Goal: Entertainment & Leisure: Consume media (video, audio)

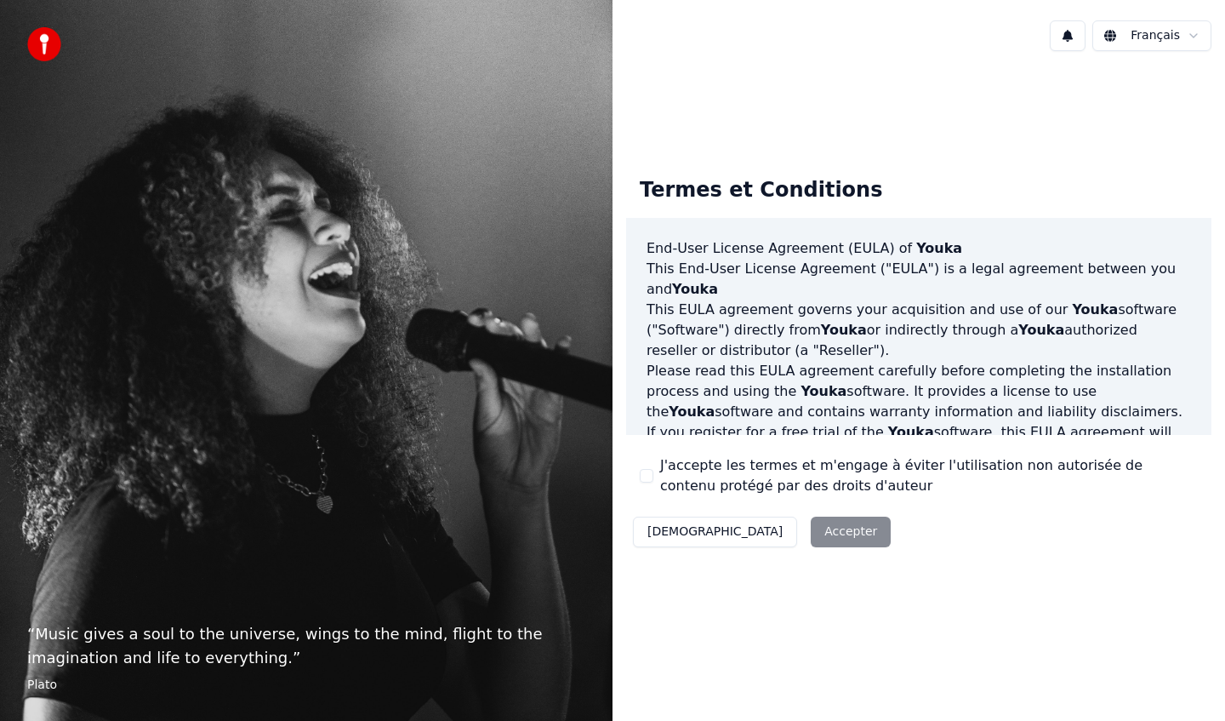
click at [645, 482] on div "J'accepte les termes et m'engage à éviter l'utilisation non autorisée de conten…" at bounding box center [919, 475] width 558 height 41
click at [647, 480] on button "J'accepte les termes et m'engage à éviter l'utilisation non autorisée de conten…" at bounding box center [647, 476] width 14 height 14
click at [811, 532] on button "Accepter" at bounding box center [851, 531] width 80 height 31
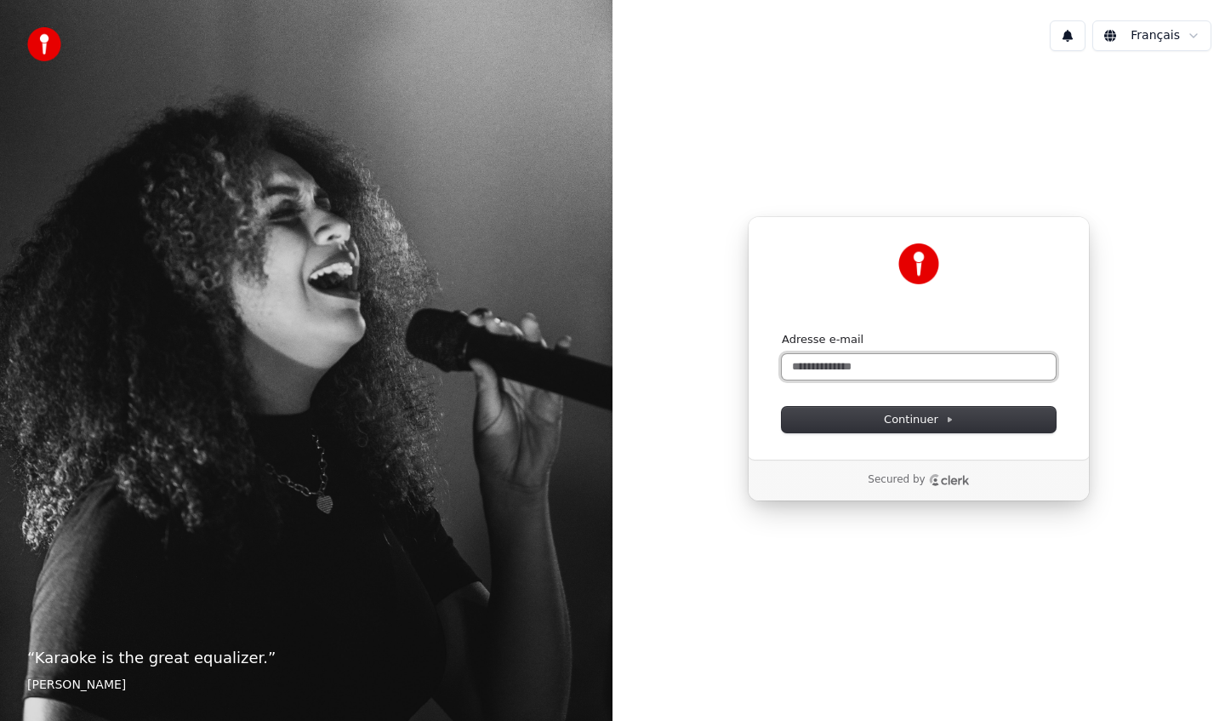
click at [851, 373] on input "Adresse e-mail" at bounding box center [919, 367] width 274 height 26
type input "*"
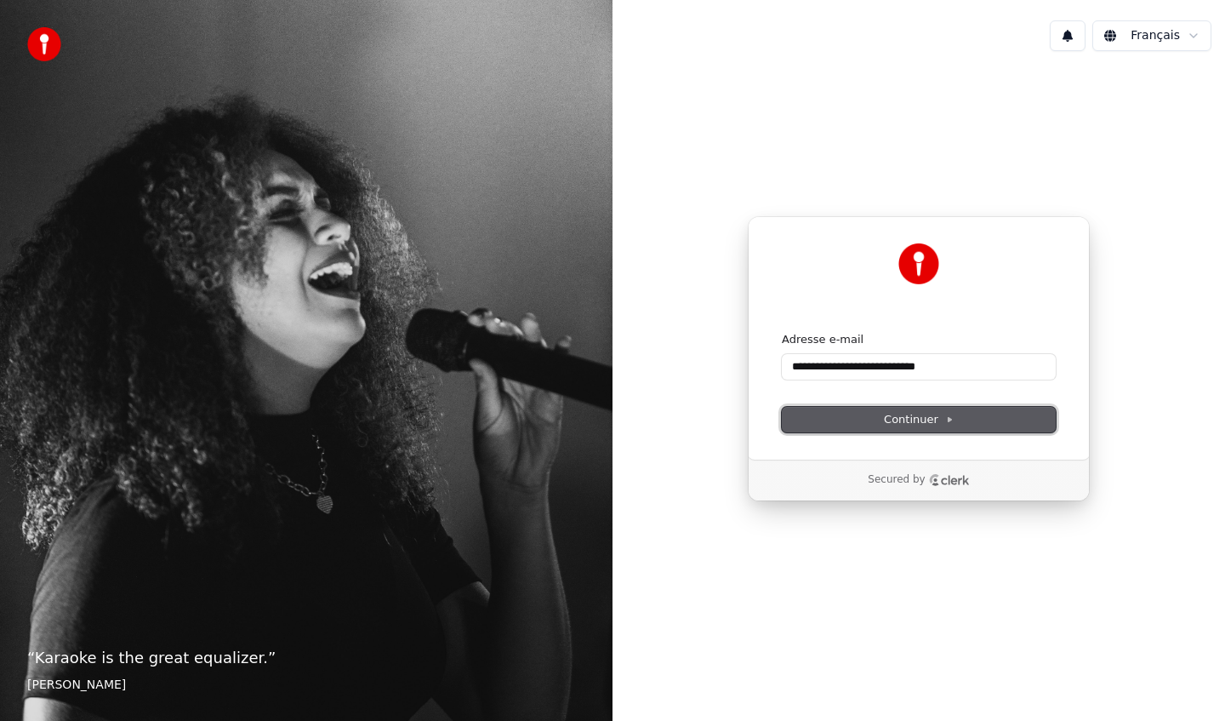
click at [923, 414] on span "Continuer" at bounding box center [919, 419] width 70 height 15
type input "**********"
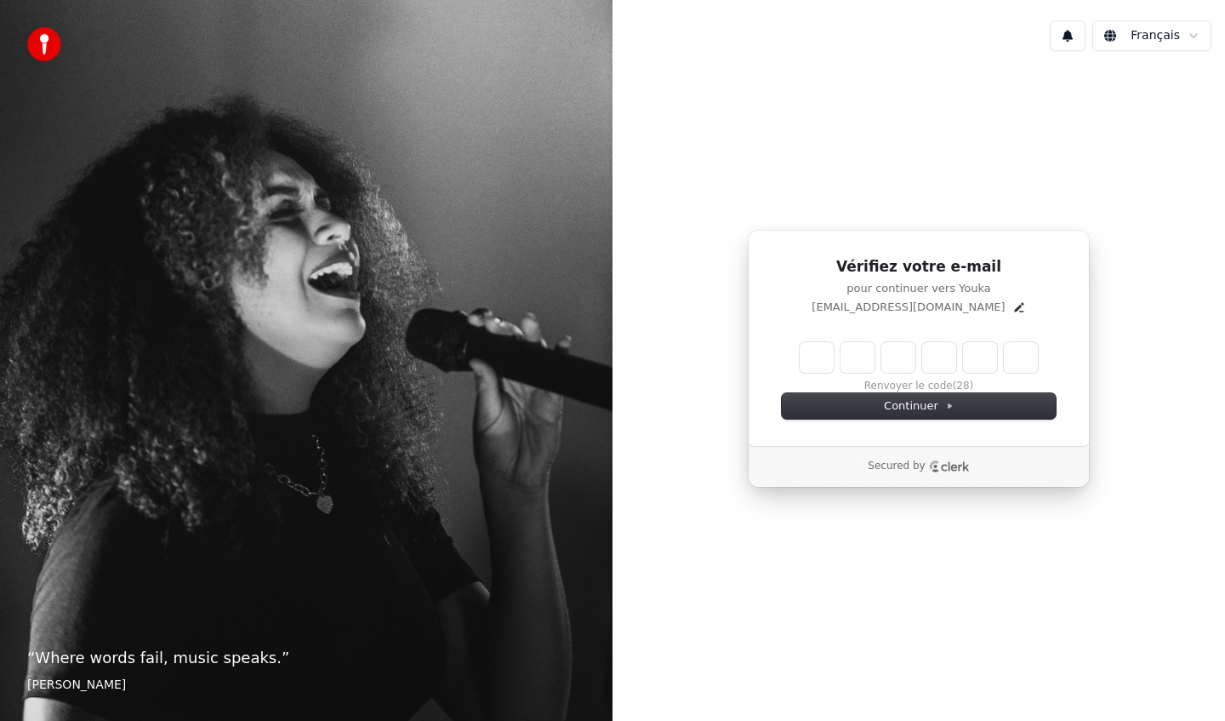
click at [839, 359] on input "Enter verification code" at bounding box center [919, 357] width 238 height 31
type input "******"
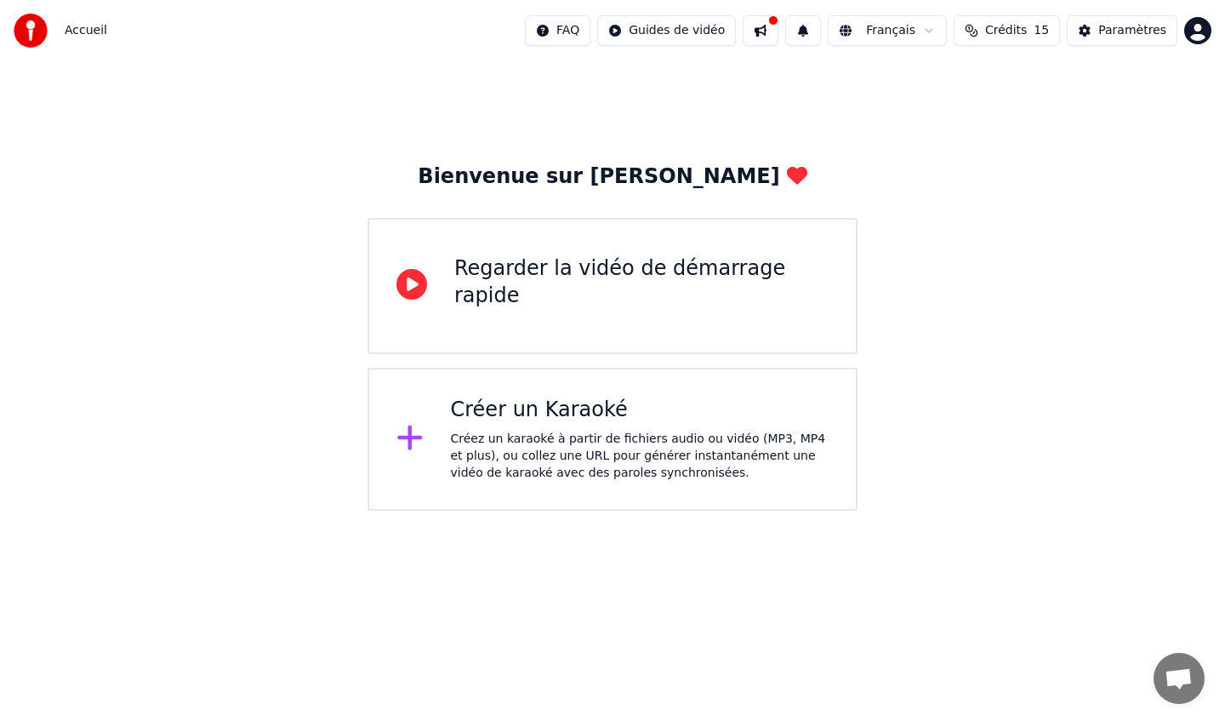
click at [661, 418] on div "Créer un Karaoké" at bounding box center [640, 409] width 379 height 27
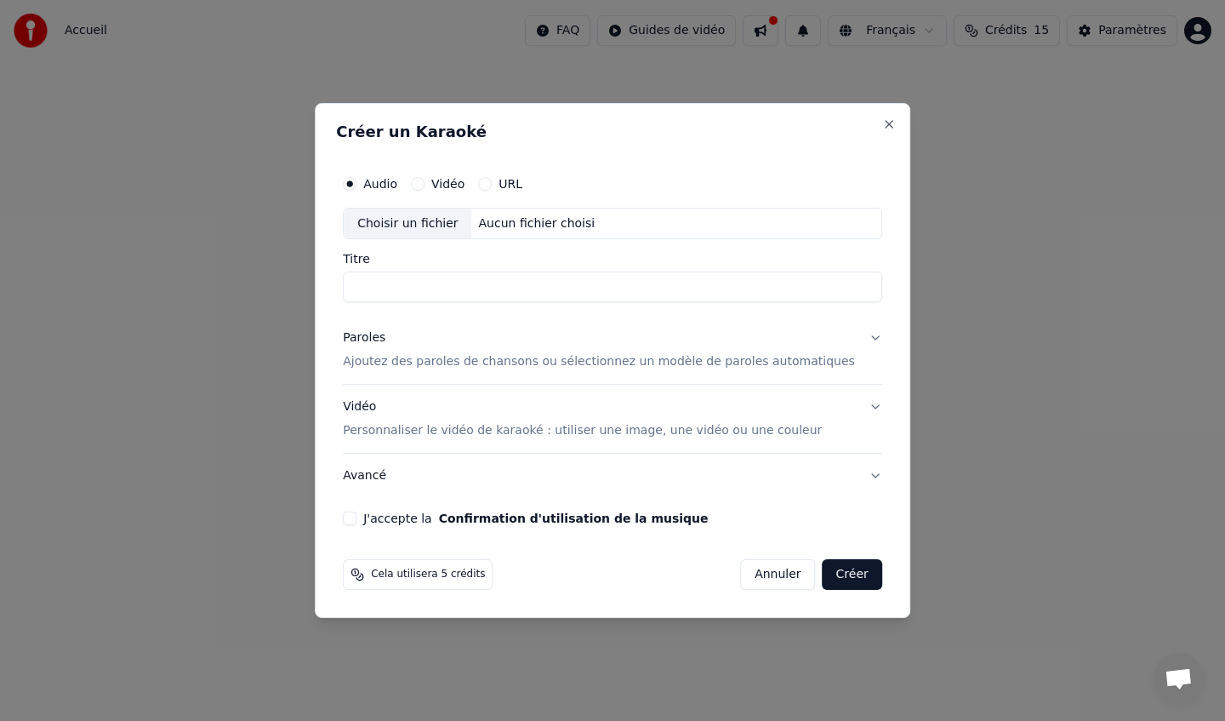
click at [601, 281] on input "Titre" at bounding box center [612, 287] width 539 height 31
type input "*"
type input "**********"
click at [442, 184] on div "Vidéo" at bounding box center [438, 184] width 54 height 14
click at [424, 184] on button "Vidéo" at bounding box center [418, 184] width 14 height 14
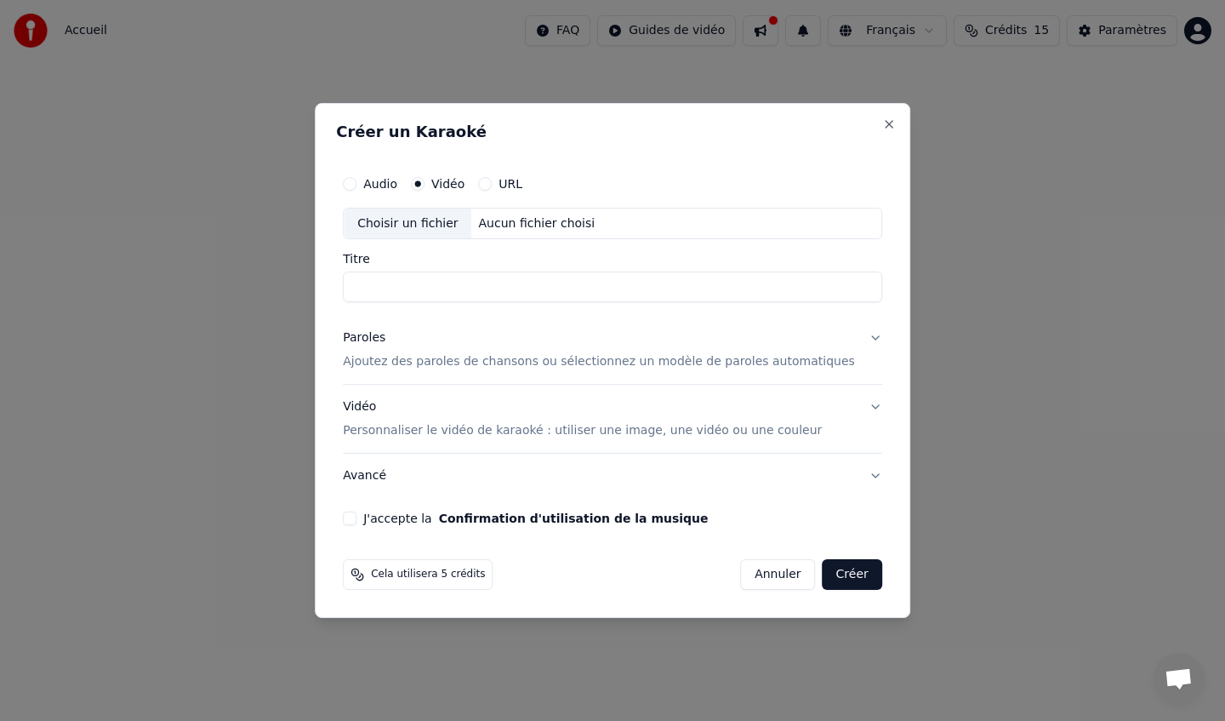
click at [492, 180] on button "URL" at bounding box center [485, 184] width 14 height 14
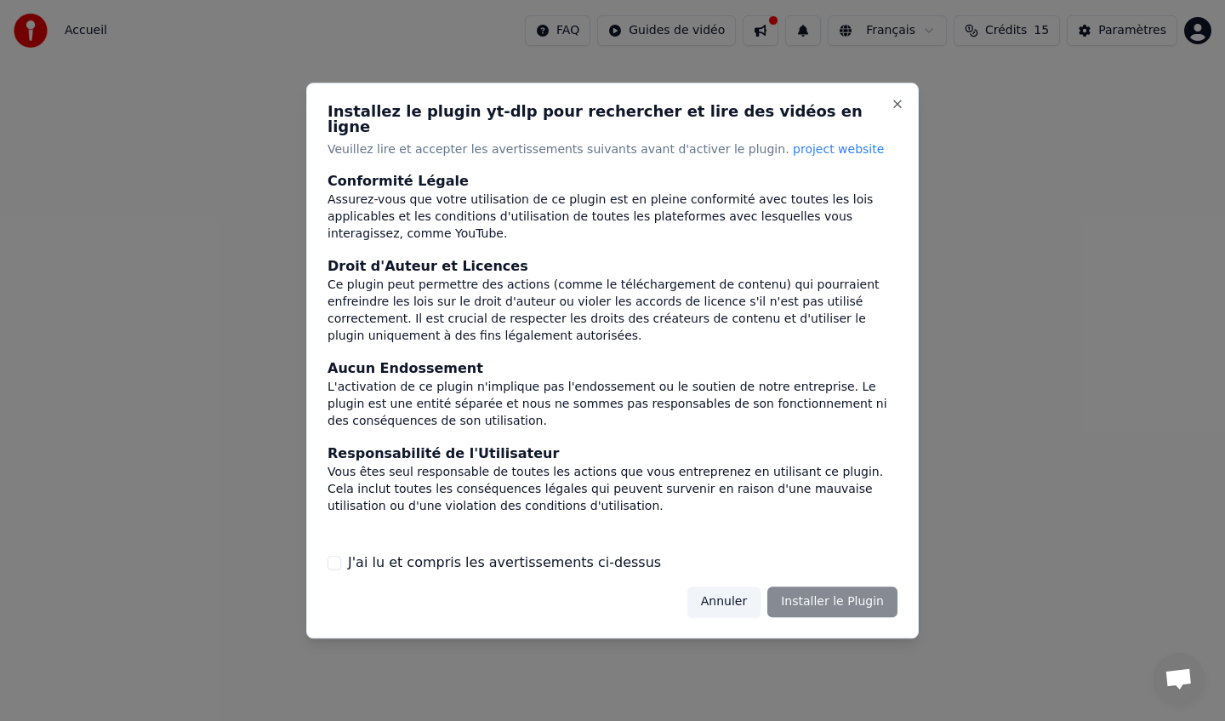
click at [338, 555] on button "J'ai lu et compris les avertissements ci-dessus" at bounding box center [335, 562] width 14 height 14
click at [832, 588] on button "Installer le Plugin" at bounding box center [832, 601] width 130 height 31
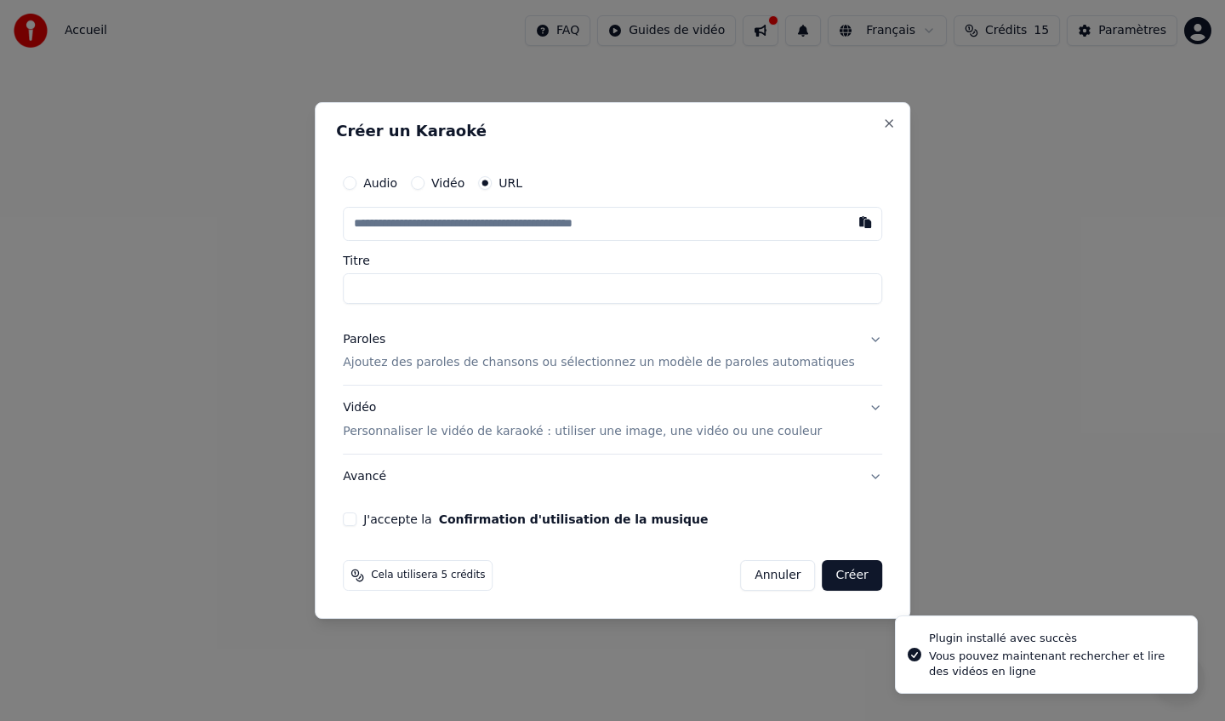
click at [599, 225] on input "text" at bounding box center [612, 224] width 539 height 34
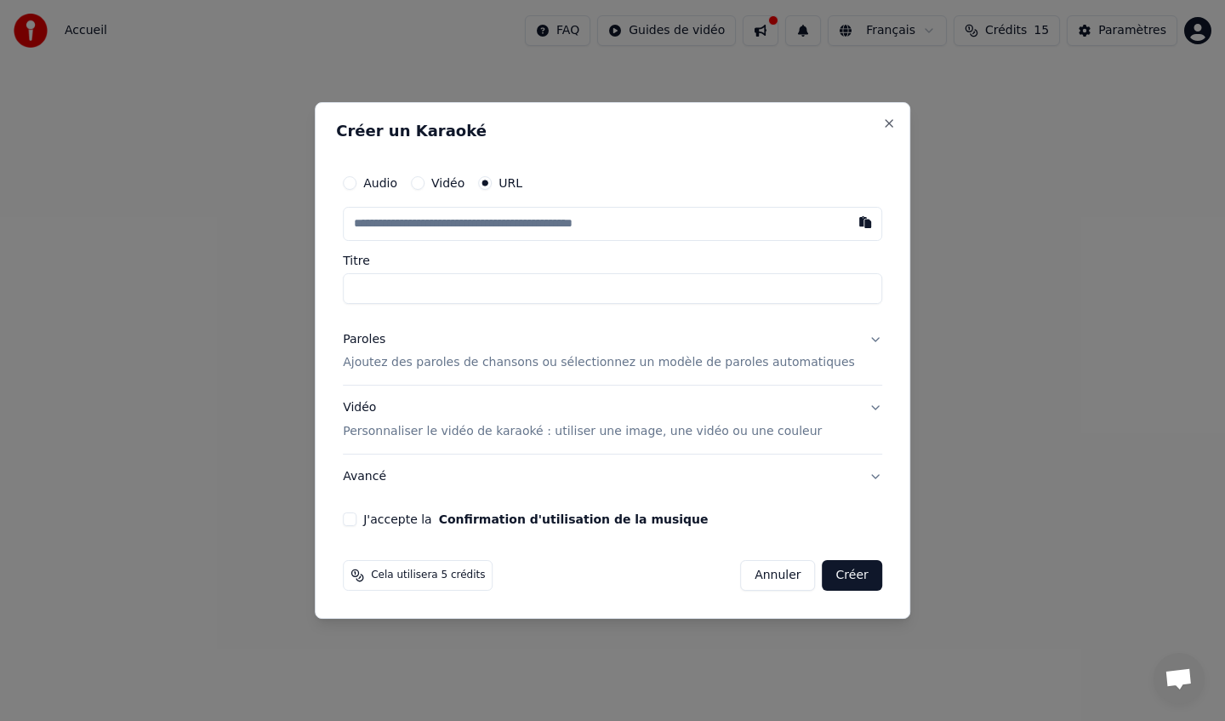
click at [447, 225] on input "text" at bounding box center [612, 224] width 539 height 34
paste input "**********"
type input "**********"
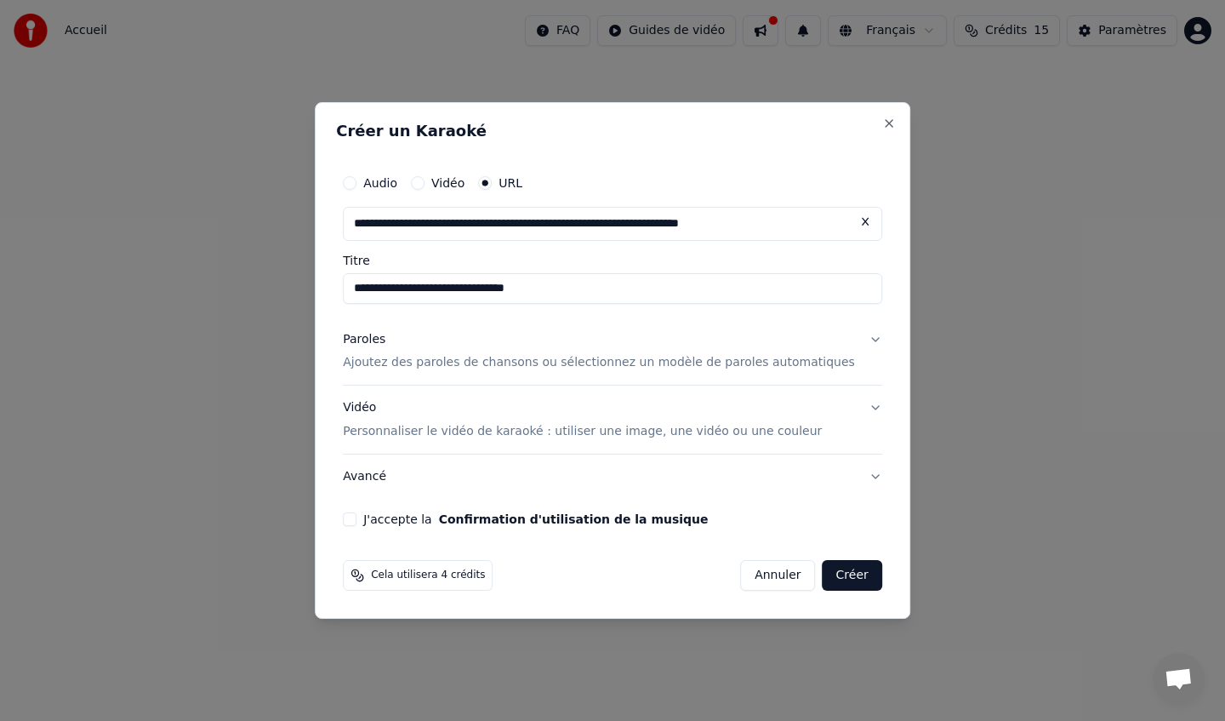
click at [434, 292] on input "**********" at bounding box center [612, 288] width 539 height 31
type input "**********"
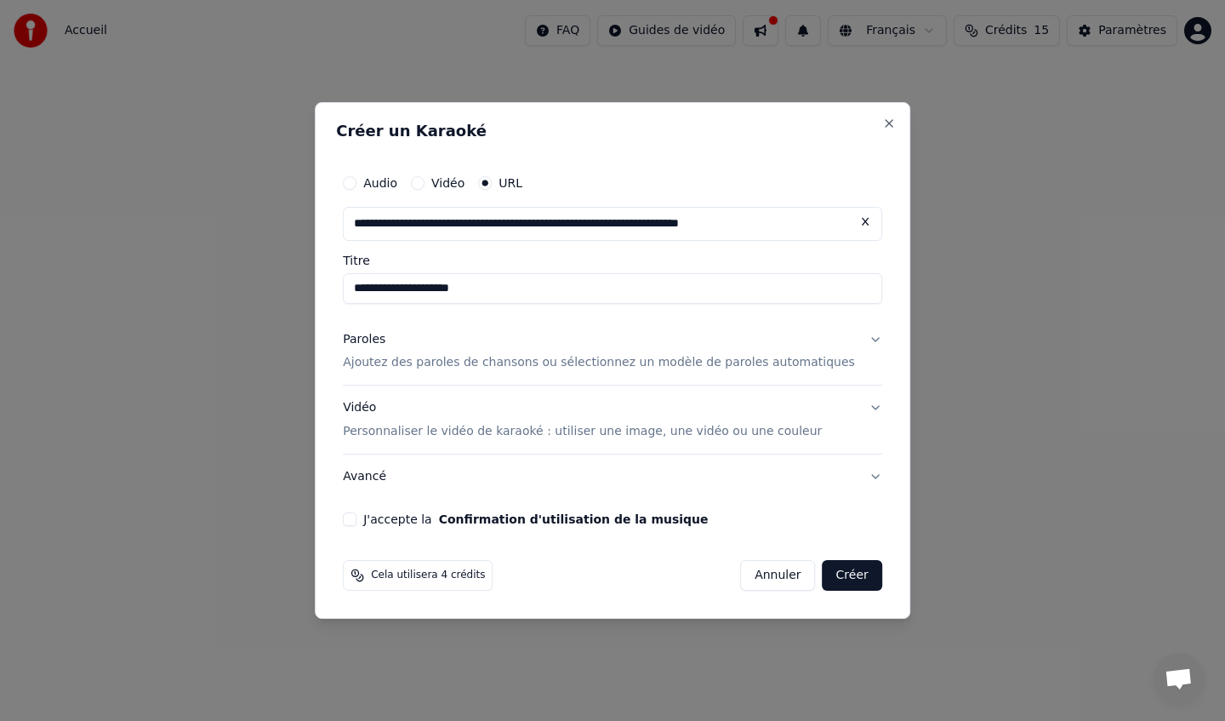
type input "**********"
click at [506, 359] on p "Ajoutez des paroles de chansons ou sélectionnez un modèle de paroles automatiqu…" at bounding box center [599, 363] width 512 height 17
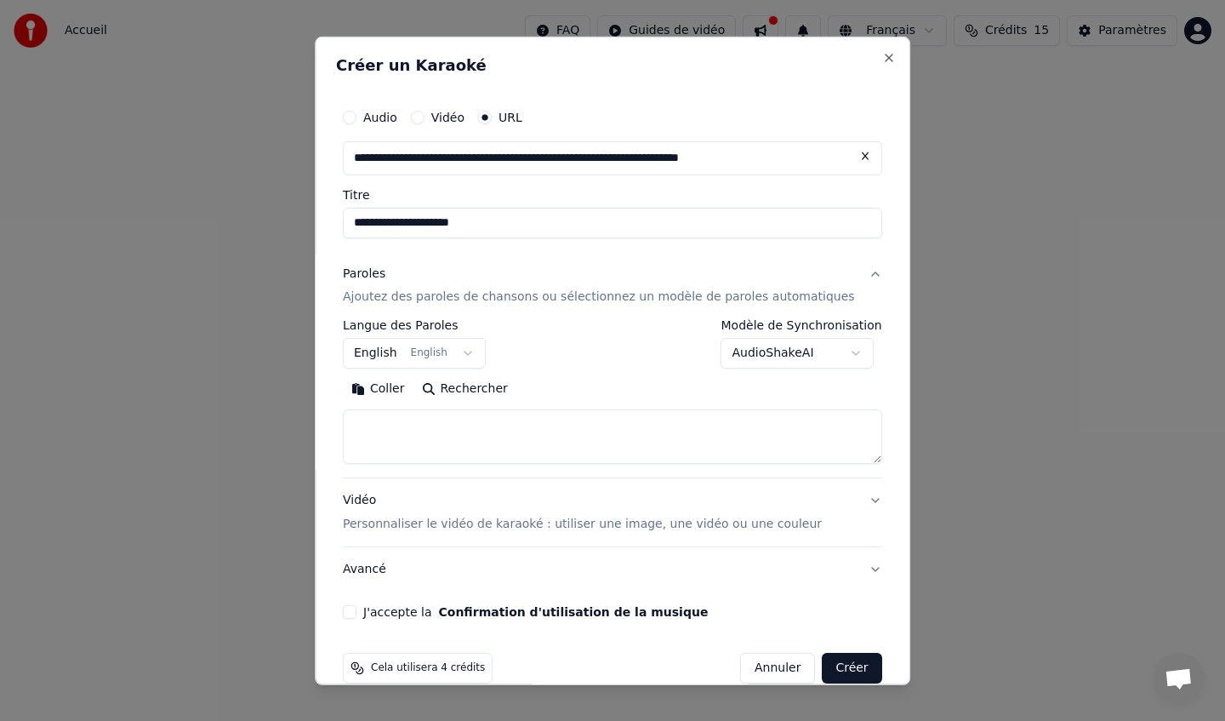
click at [396, 351] on button "English English" at bounding box center [414, 353] width 143 height 31
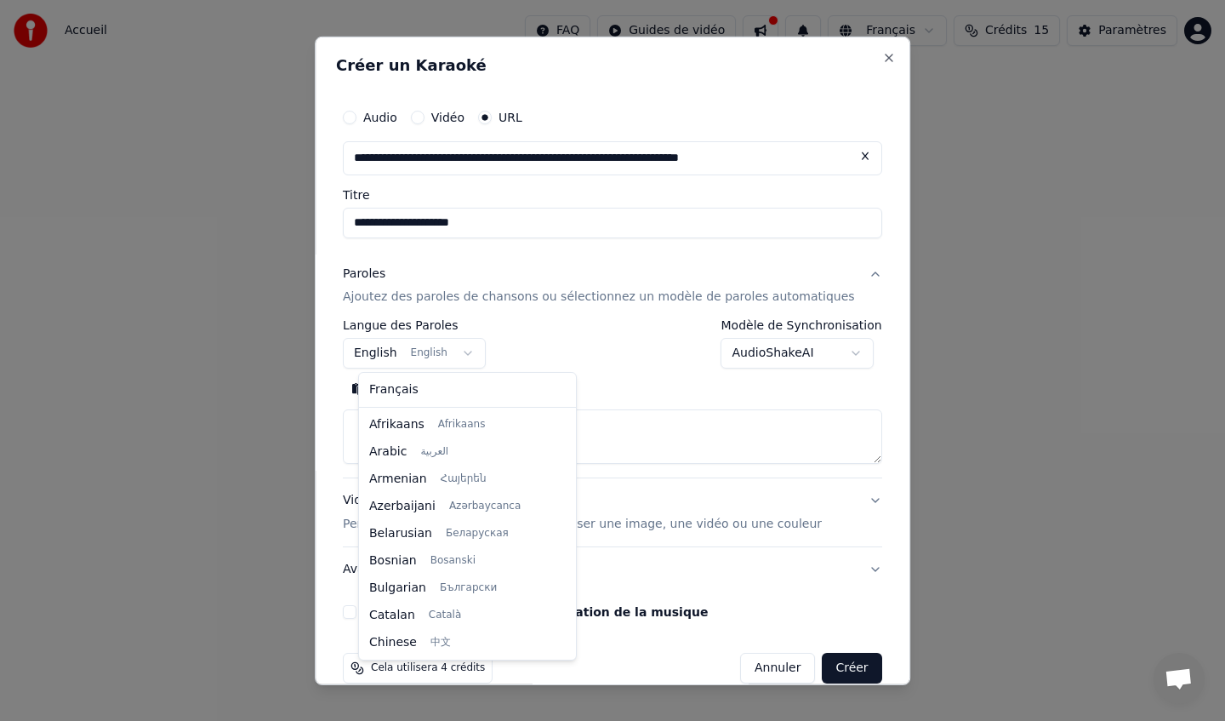
scroll to position [136, 0]
click at [471, 361] on div at bounding box center [612, 360] width 1225 height 721
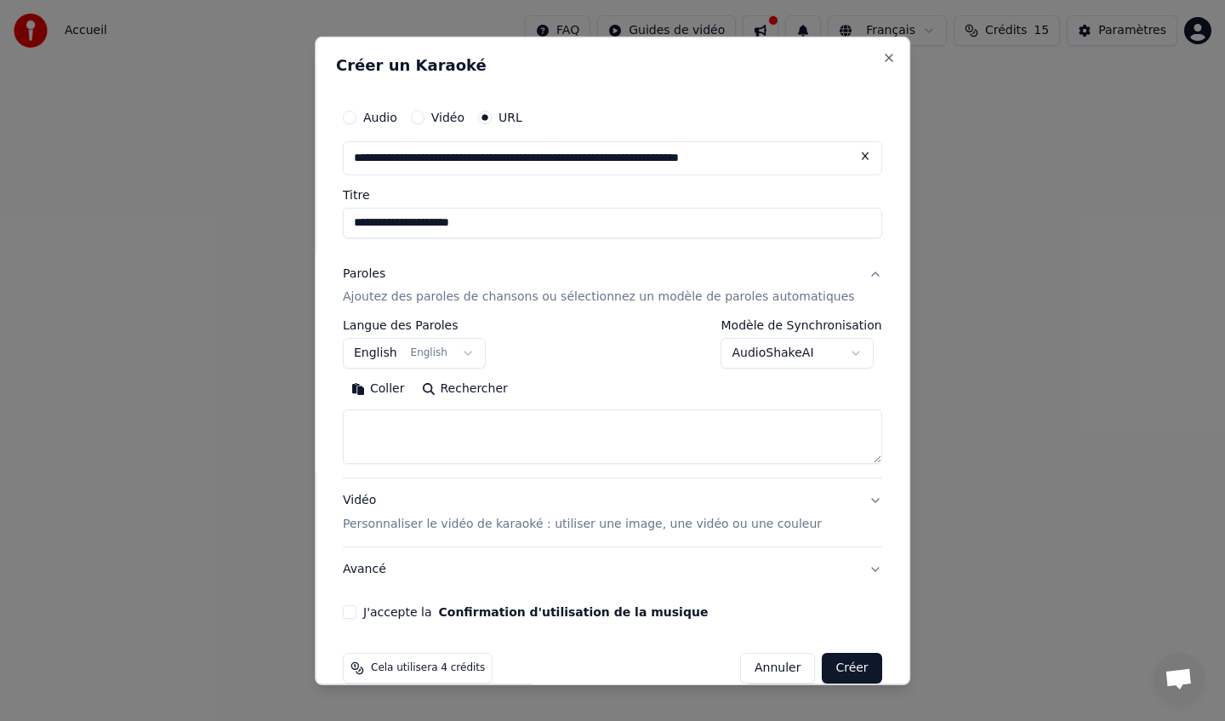
click at [471, 361] on button "English English" at bounding box center [414, 353] width 143 height 31
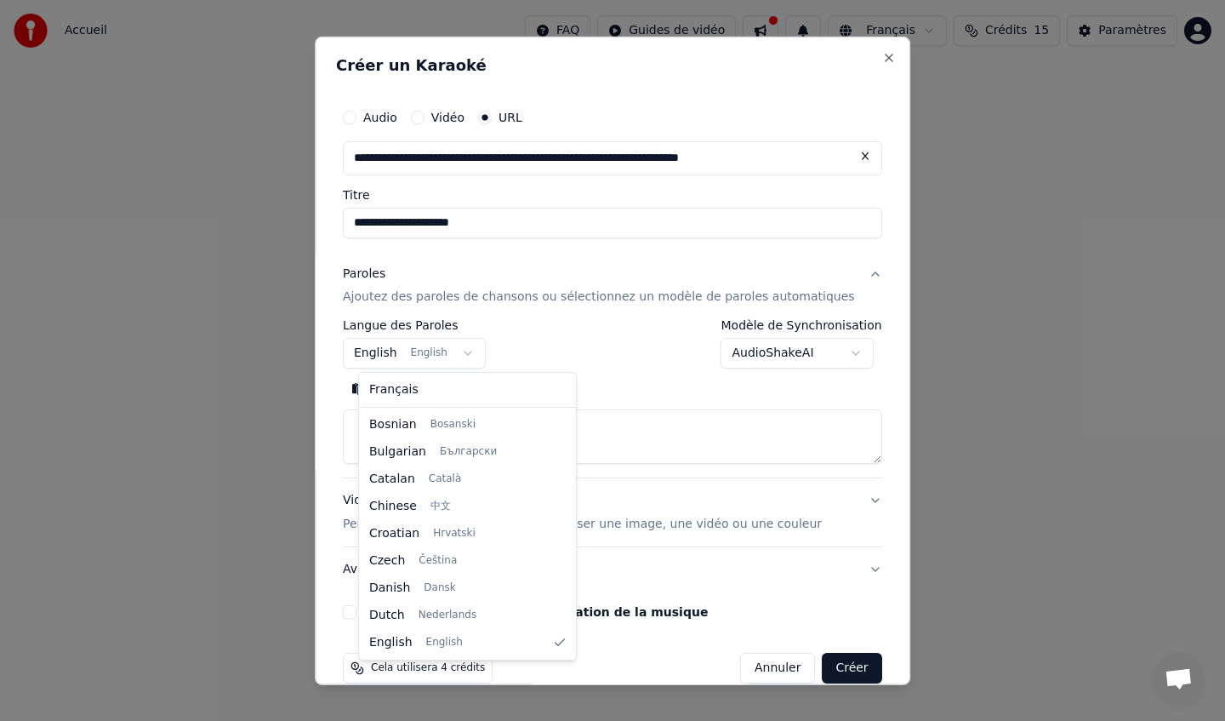
select select "**"
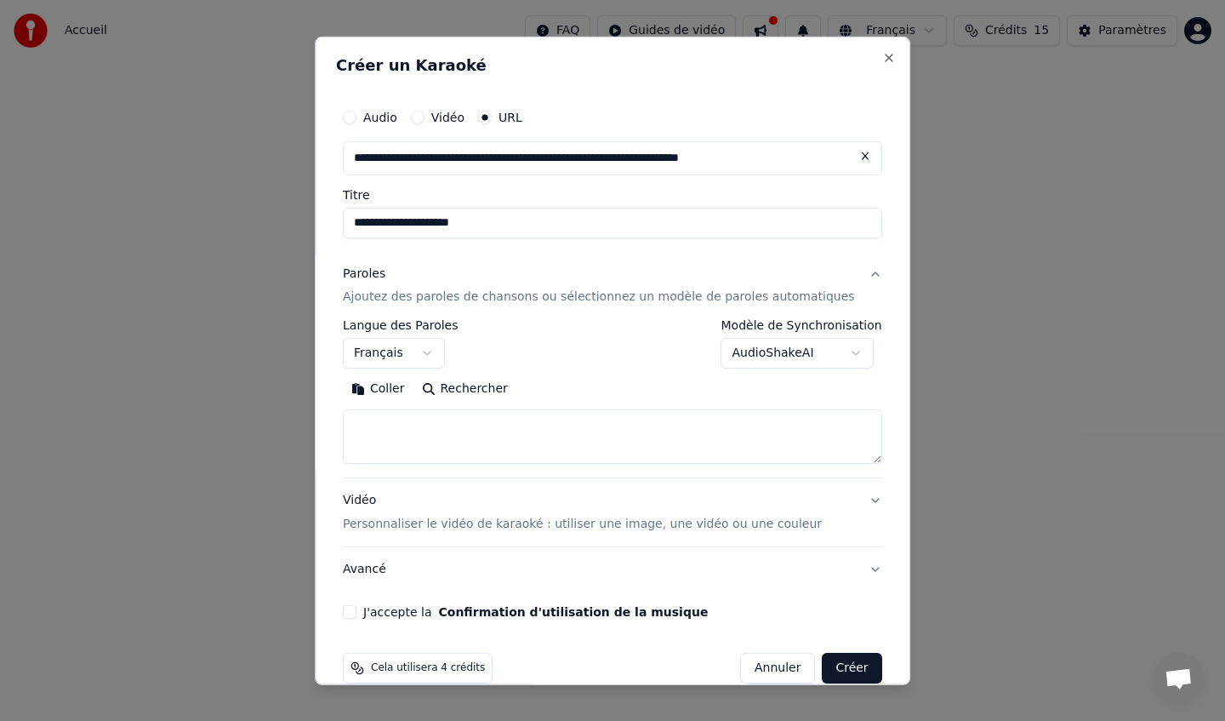
click at [409, 451] on textarea at bounding box center [612, 436] width 539 height 54
paste textarea "**********"
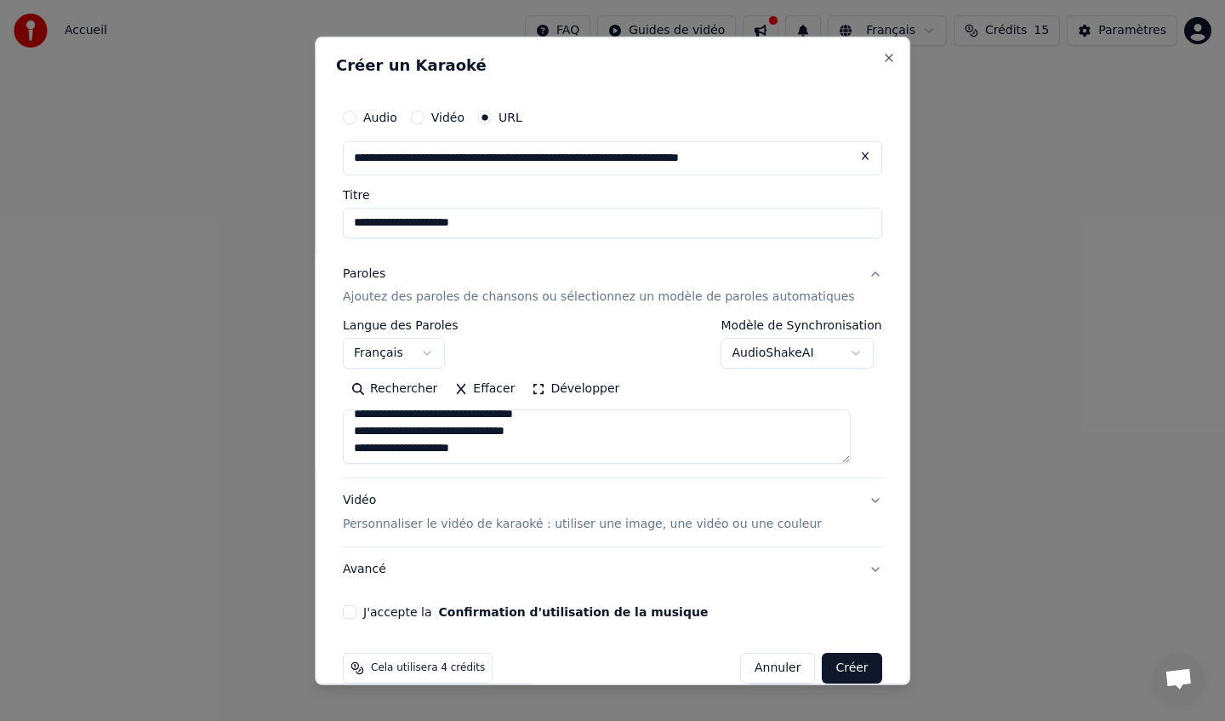
type textarea "**********"
click at [859, 502] on button "Vidéo Personnaliser le vidéo de karaoké : utiliser une image, une vidéo ou une …" at bounding box center [612, 512] width 539 height 68
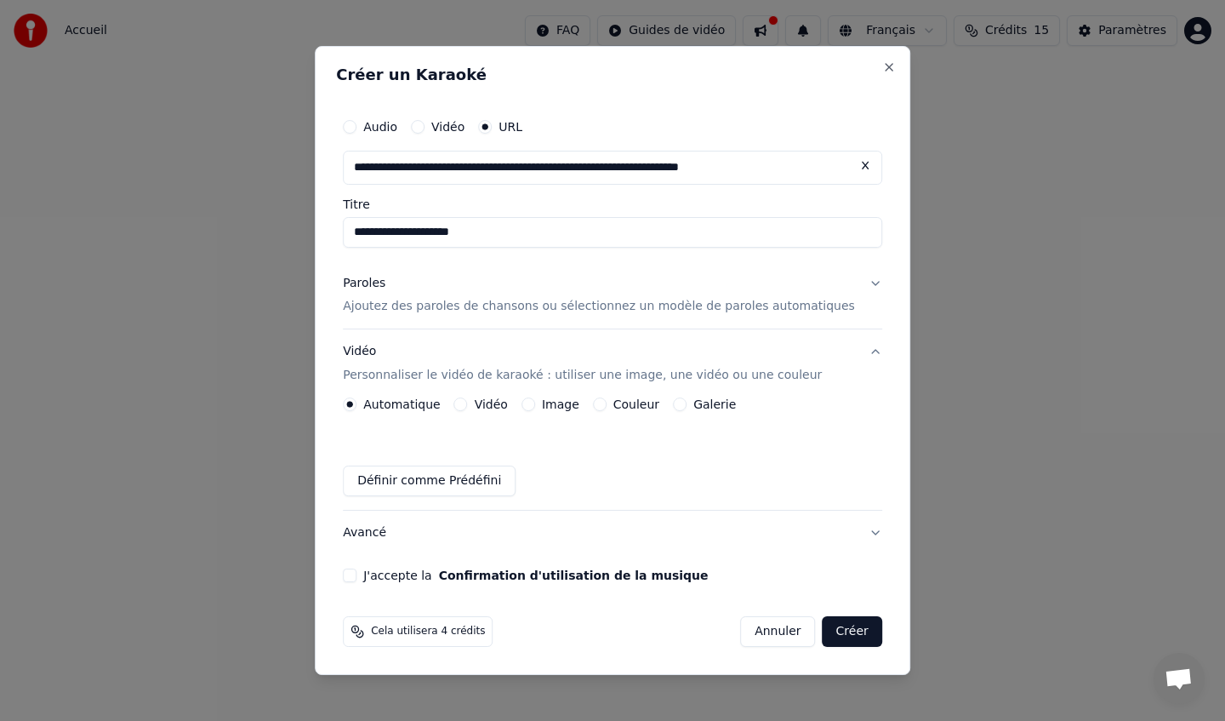
click at [535, 405] on button "Image" at bounding box center [528, 404] width 14 height 14
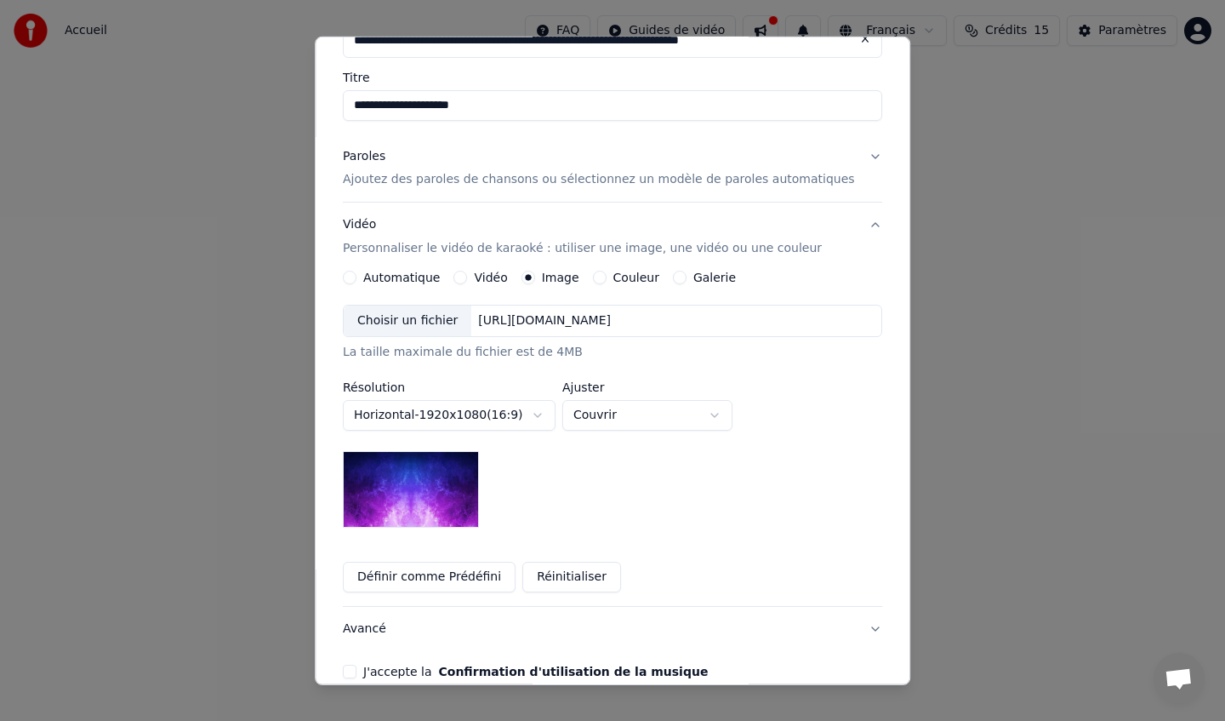
scroll to position [122, 0]
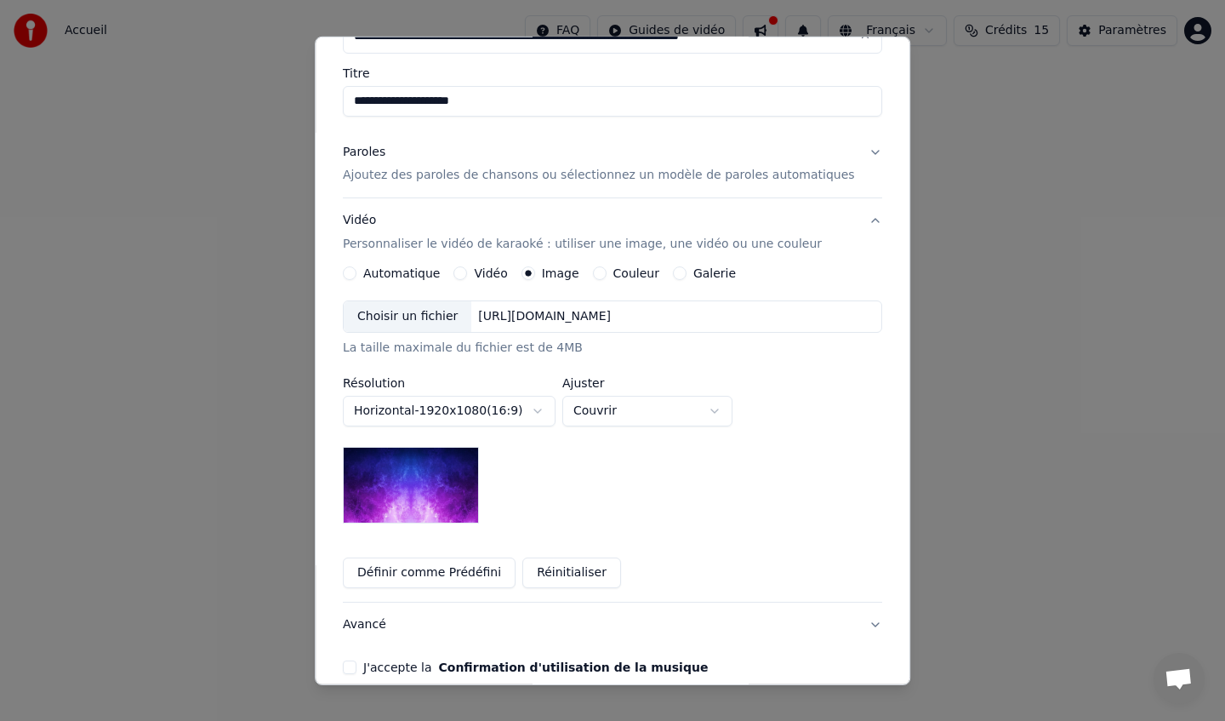
click at [516, 405] on button "Horizontal - 1920 x 1080 ( 16 : 9 )" at bounding box center [449, 411] width 213 height 31
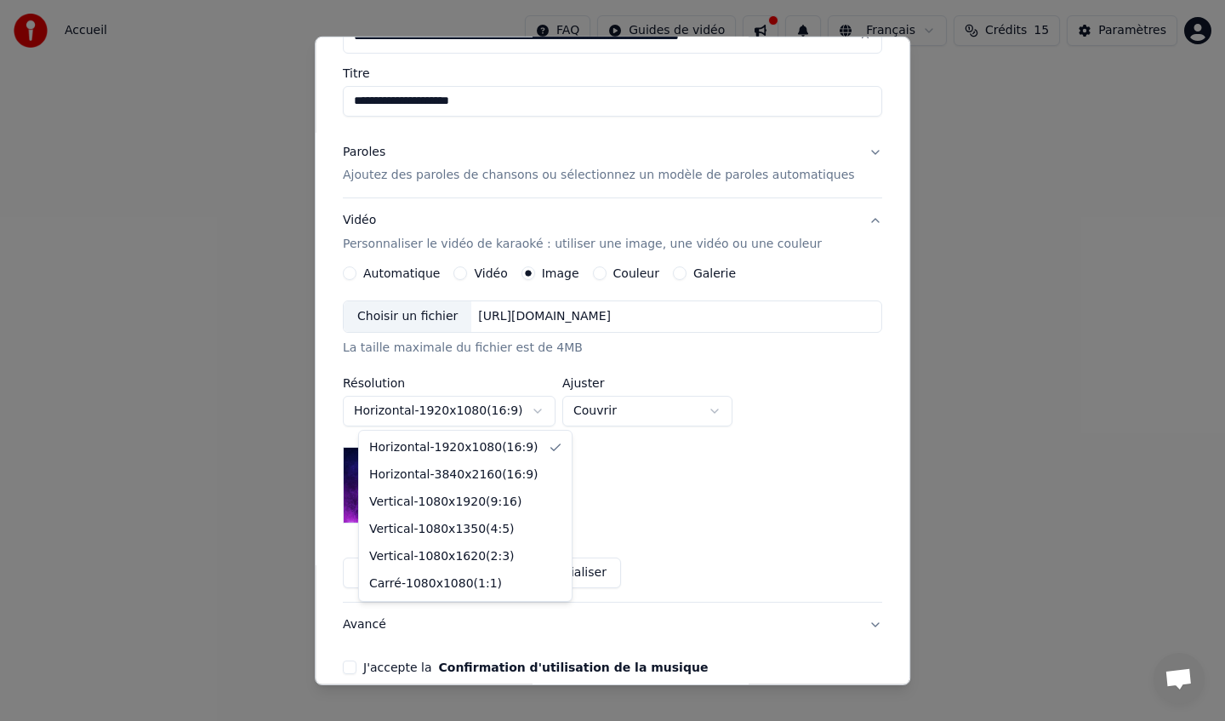
click at [516, 405] on body "**********" at bounding box center [612, 255] width 1225 height 510
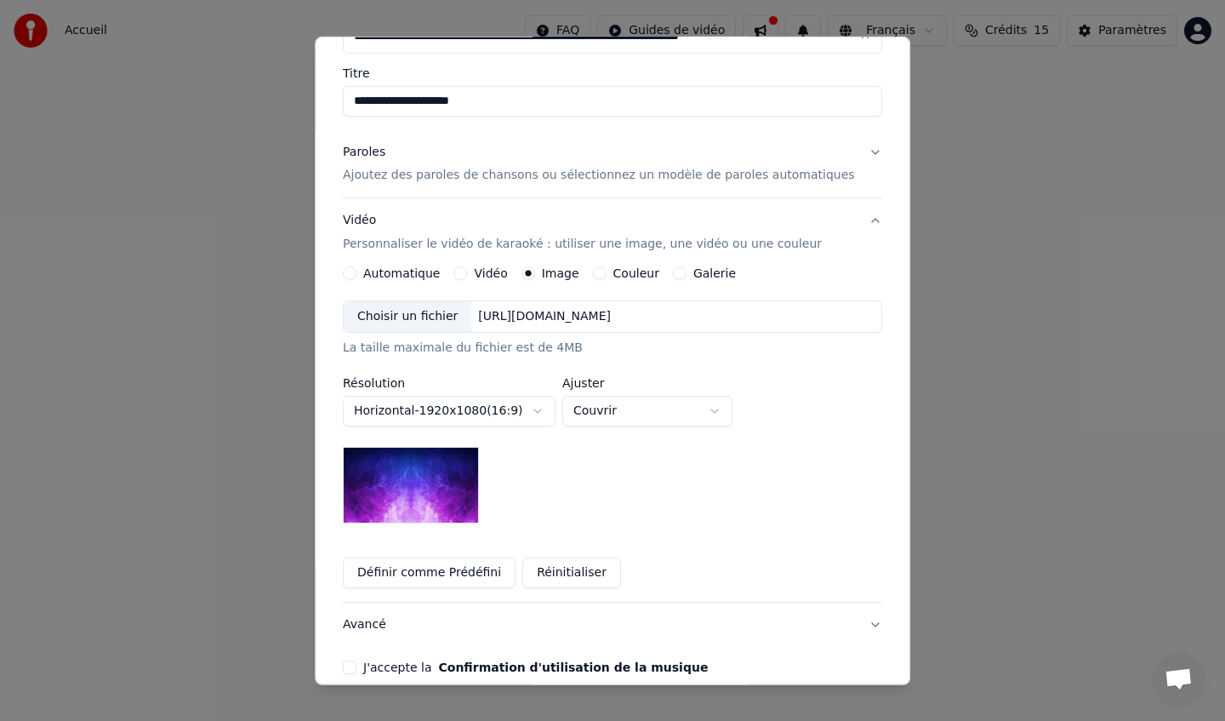
click at [476, 277] on div "Vidéo" at bounding box center [481, 273] width 54 height 14
click at [464, 271] on button "Vidéo" at bounding box center [461, 273] width 14 height 14
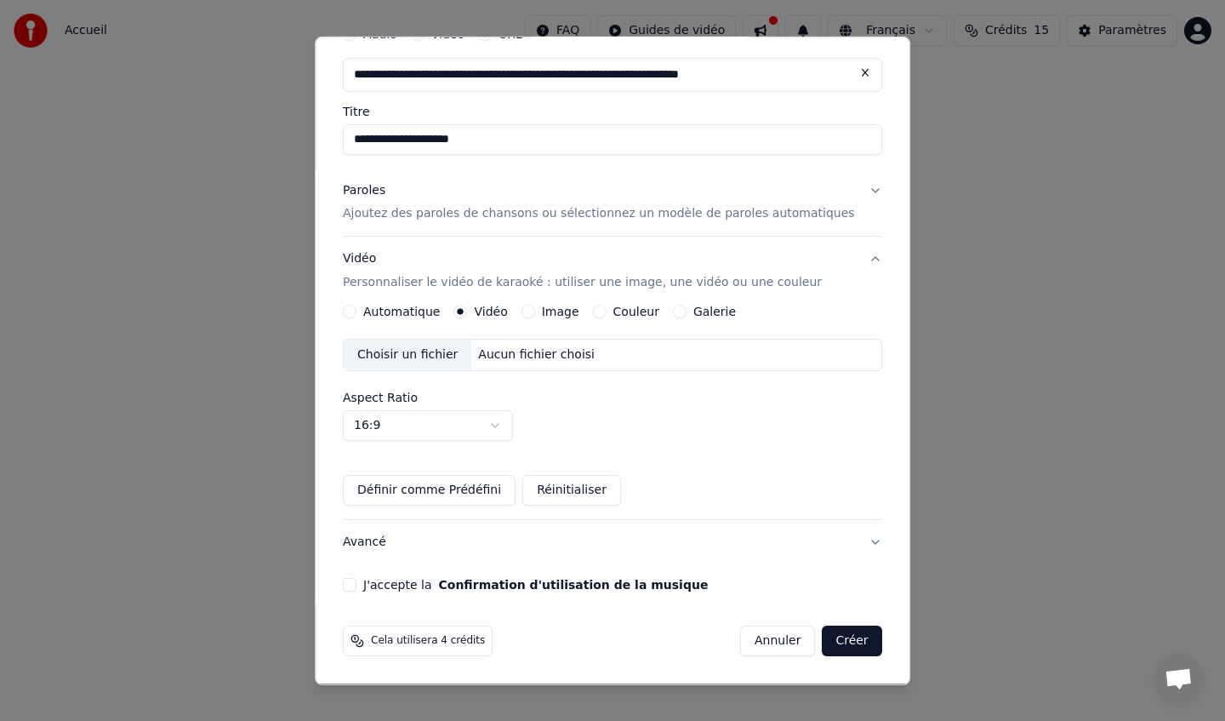
scroll to position [83, 0]
click at [551, 312] on label "Image" at bounding box center [560, 311] width 37 height 12
click at [535, 312] on button "Image" at bounding box center [528, 312] width 14 height 14
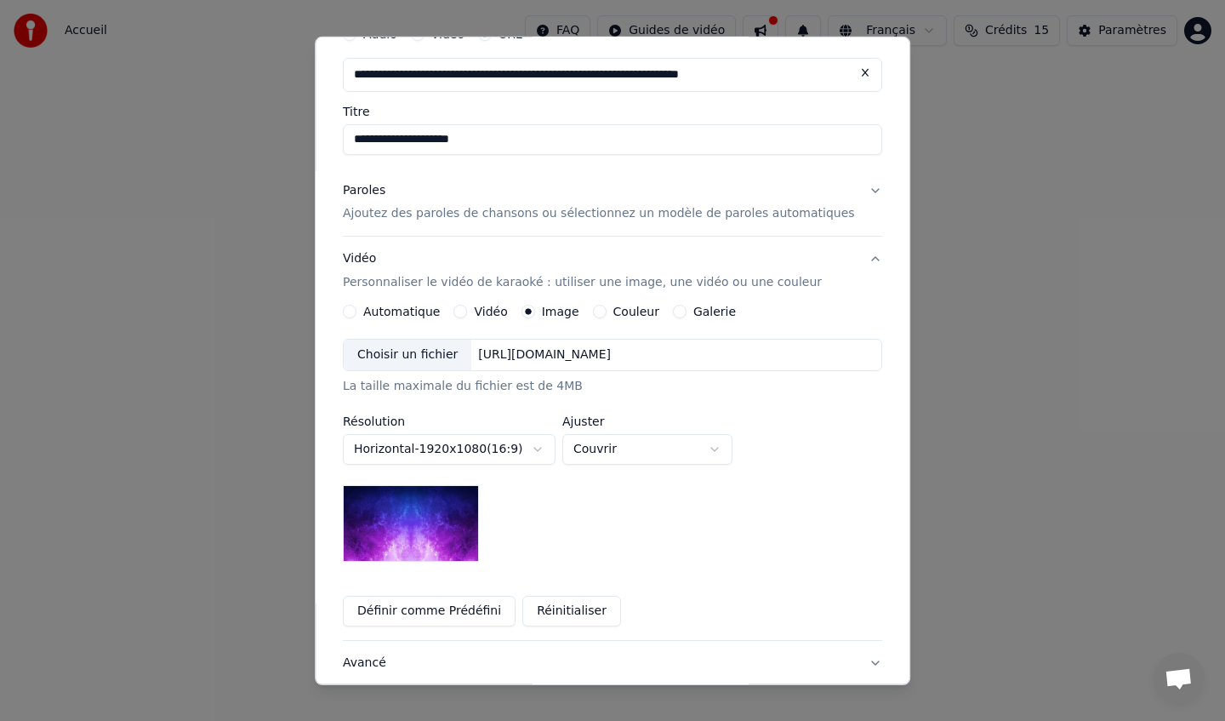
click at [527, 356] on div "https://imagedelivery.net/jkI57_JBx8hWPzcSI-uF5w/c7639807-3f76-4ea5-9112-66e75e…" at bounding box center [545, 354] width 146 height 17
click at [439, 359] on div "Choisir un fichier" at bounding box center [408, 354] width 128 height 31
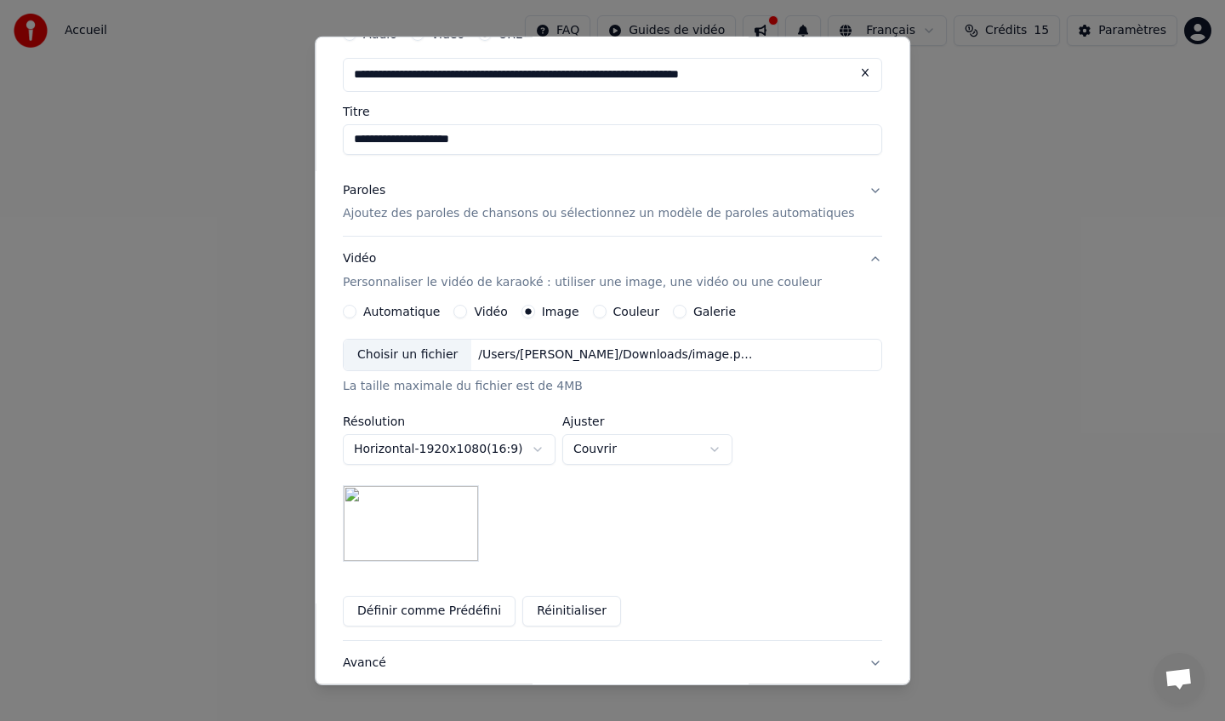
click at [632, 437] on button "Couvrir" at bounding box center [647, 449] width 170 height 31
click at [639, 457] on button "Contenir" at bounding box center [647, 449] width 170 height 31
click at [632, 460] on body "**********" at bounding box center [612, 255] width 1225 height 510
select select "*****"
click at [553, 466] on div "**********" at bounding box center [612, 450] width 539 height 223
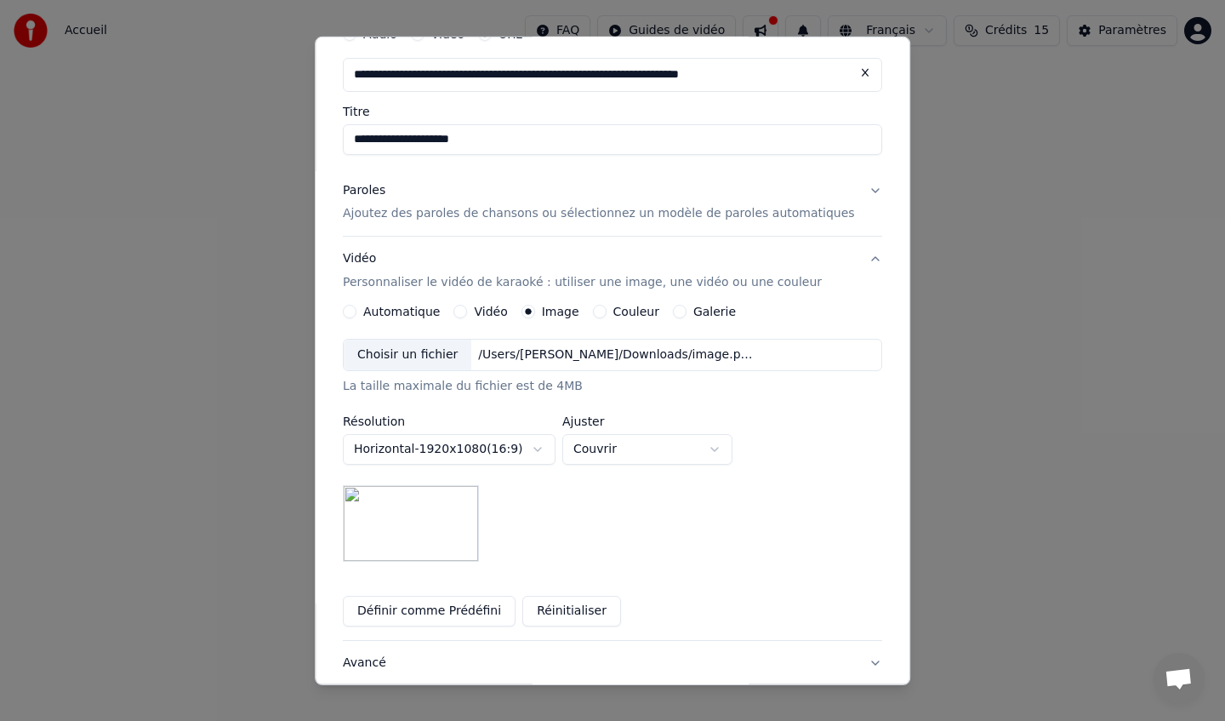
click at [487, 315] on label "Vidéo" at bounding box center [491, 311] width 33 height 12
click at [468, 315] on button "Vidéo" at bounding box center [461, 312] width 14 height 14
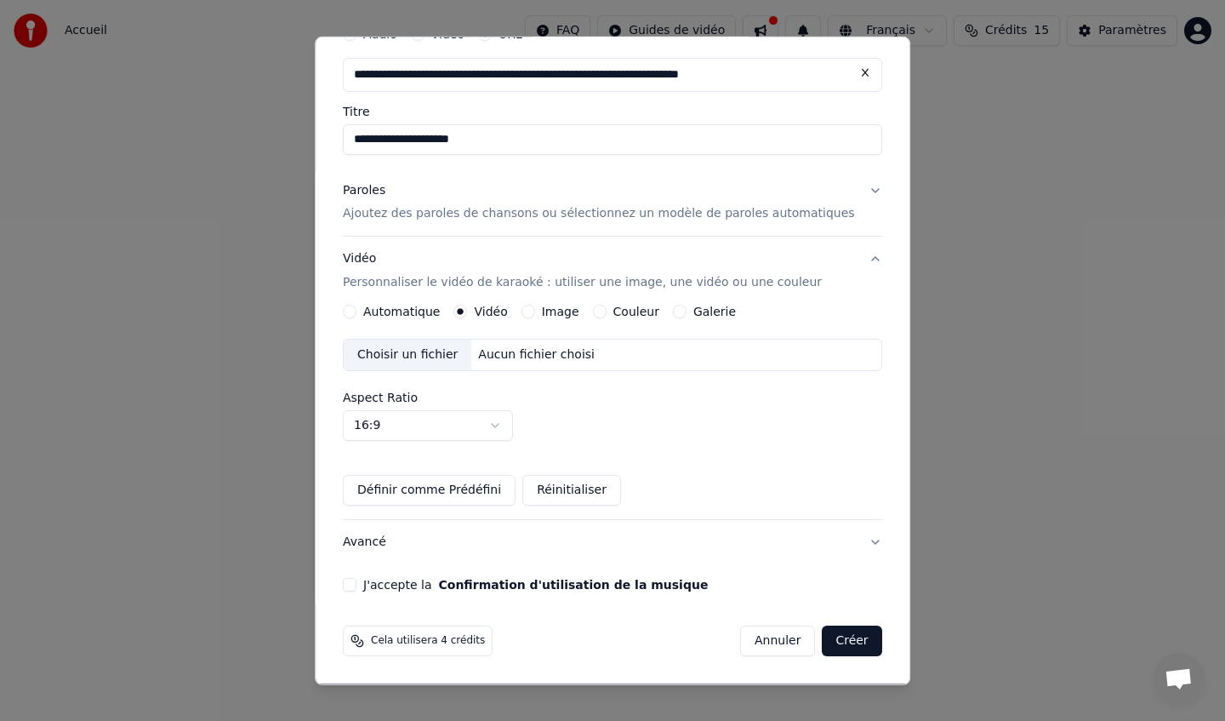
click at [559, 309] on label "Image" at bounding box center [560, 311] width 37 height 12
click at [535, 309] on button "Image" at bounding box center [528, 312] width 14 height 14
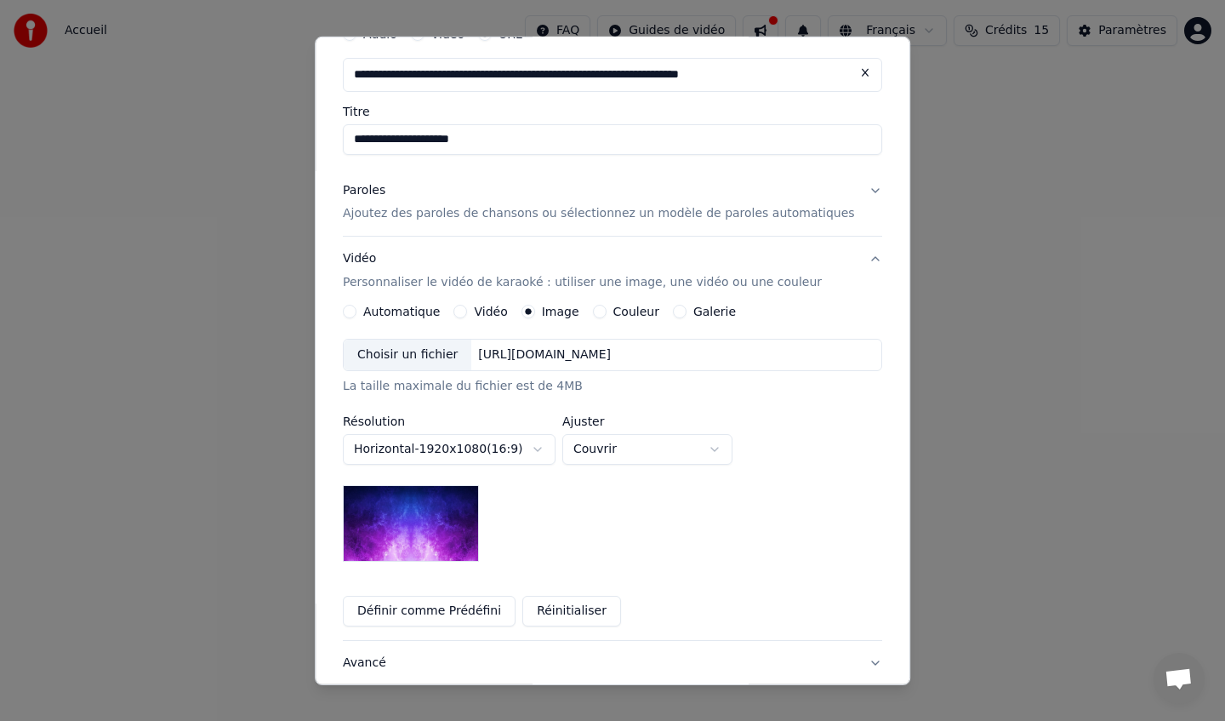
click at [408, 346] on div "Choisir un fichier" at bounding box center [408, 354] width 128 height 31
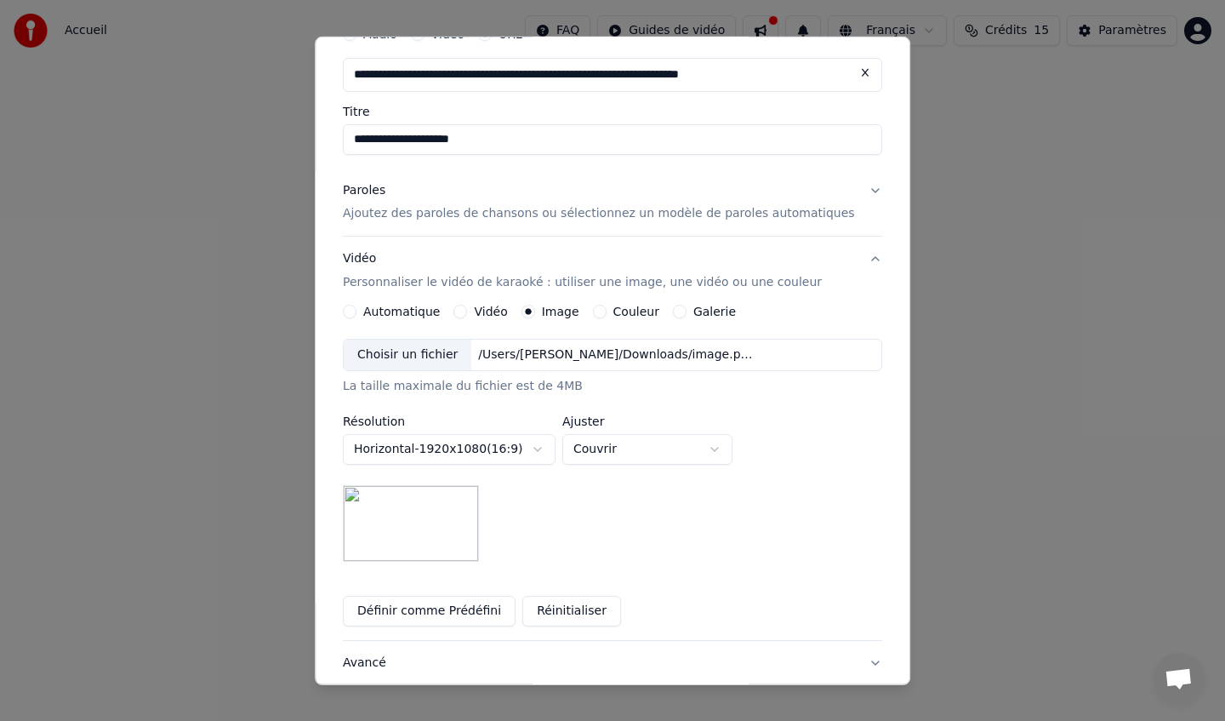
scroll to position [203, 0]
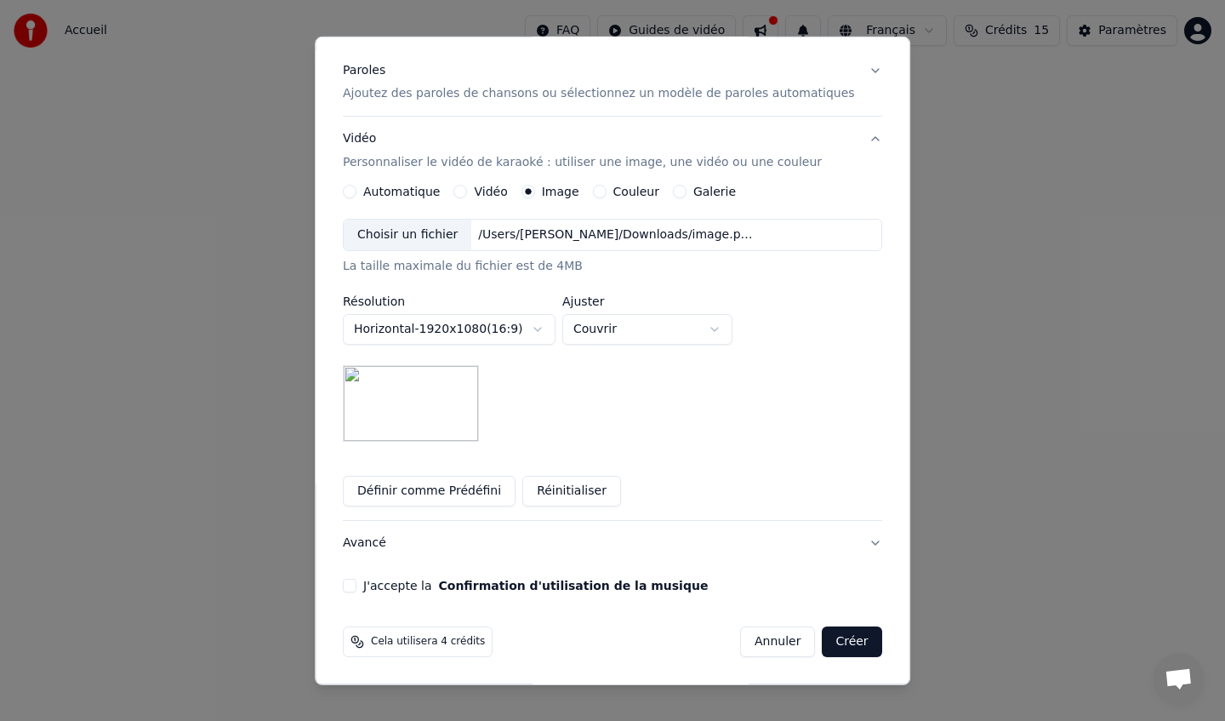
click at [356, 588] on button "J'accepte la Confirmation d'utilisation de la musique" at bounding box center [350, 585] width 14 height 14
click at [829, 629] on button "Créer" at bounding box center [853, 641] width 60 height 31
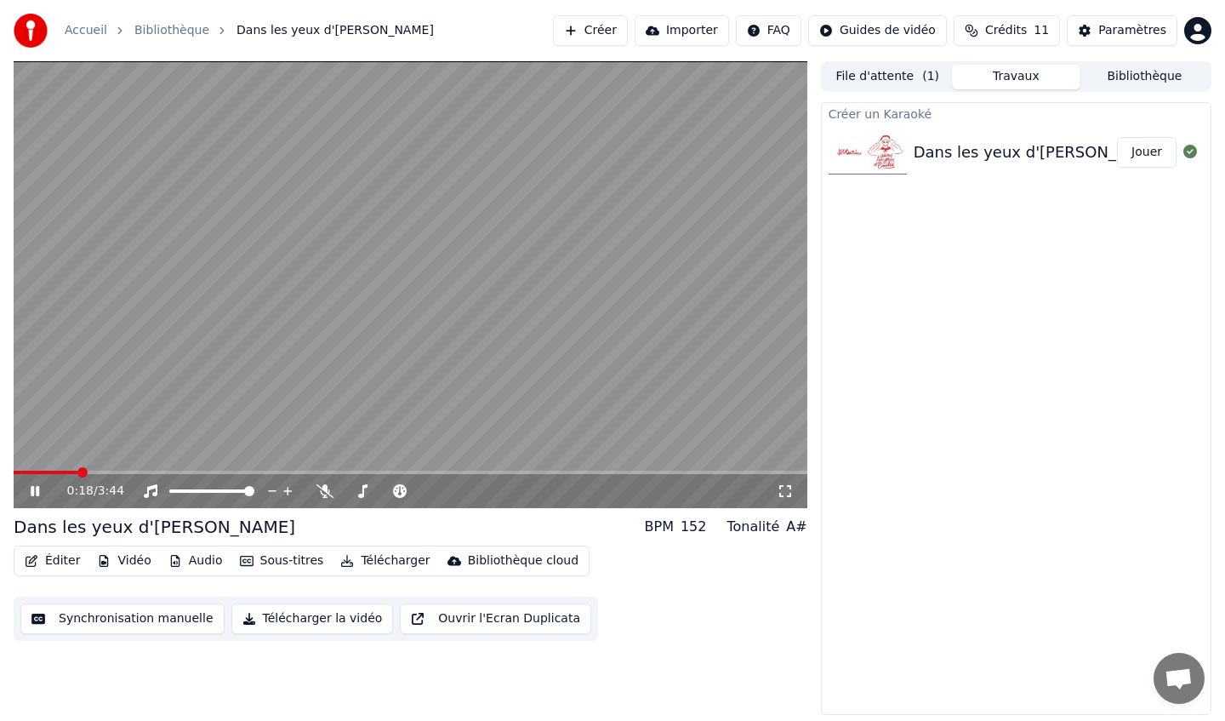
click at [248, 305] on video at bounding box center [411, 284] width 794 height 447
click at [191, 299] on video at bounding box center [411, 284] width 794 height 447
click at [185, 563] on button "Audio" at bounding box center [196, 561] width 68 height 24
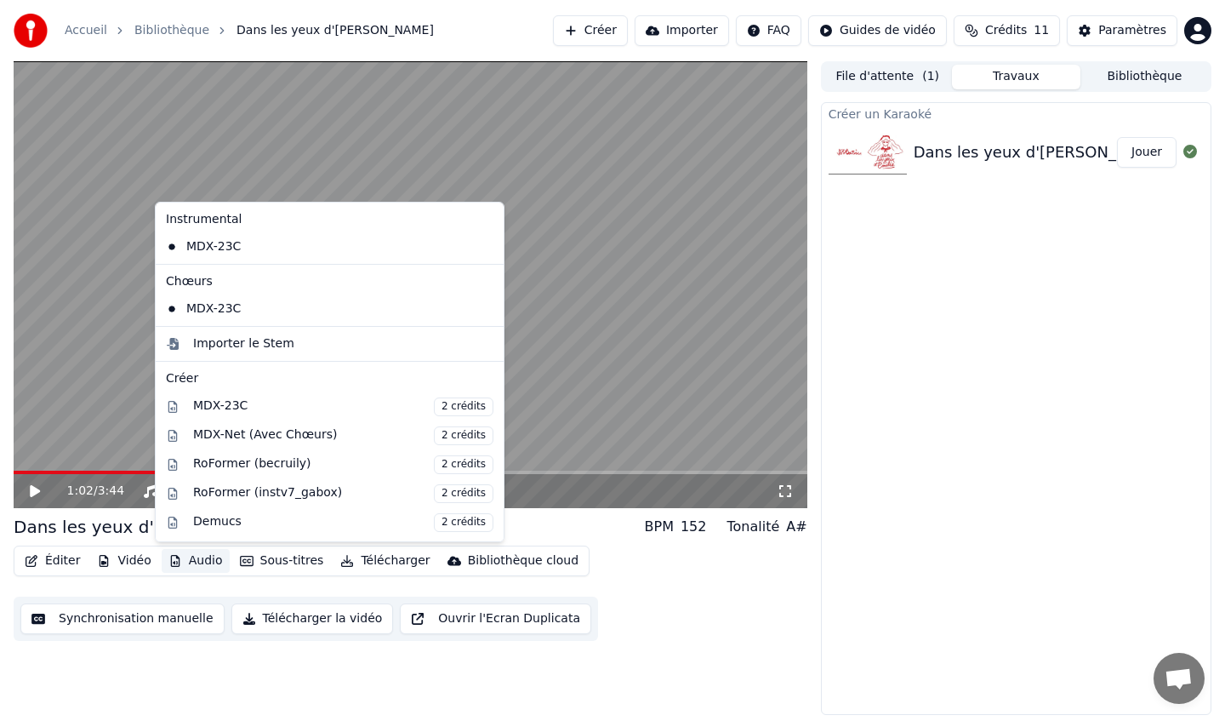
click at [185, 563] on button "Audio" at bounding box center [196, 561] width 68 height 24
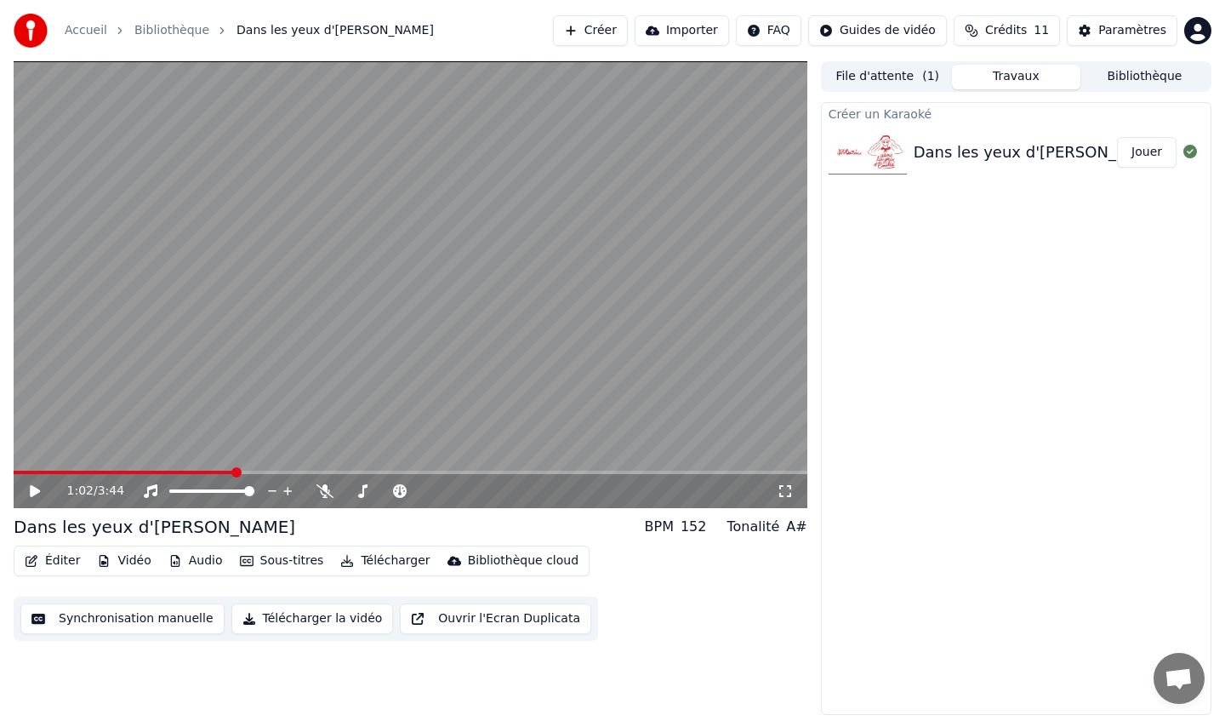
click at [28, 493] on icon at bounding box center [47, 491] width 40 height 14
click at [31, 498] on div "2:25 / 3:44" at bounding box center [410, 490] width 780 height 17
click at [38, 494] on icon at bounding box center [35, 491] width 9 height 10
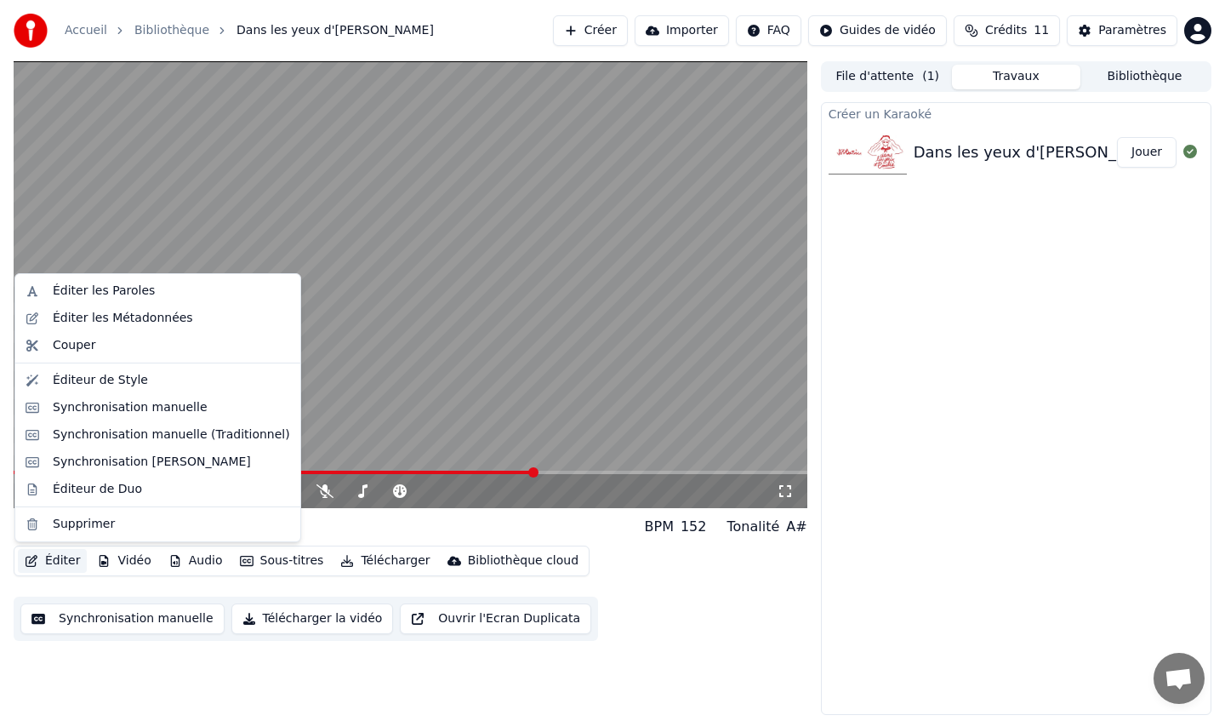
click at [53, 559] on button "Éditer" at bounding box center [52, 561] width 69 height 24
click at [90, 284] on div "Éditer les Paroles" at bounding box center [104, 290] width 102 height 17
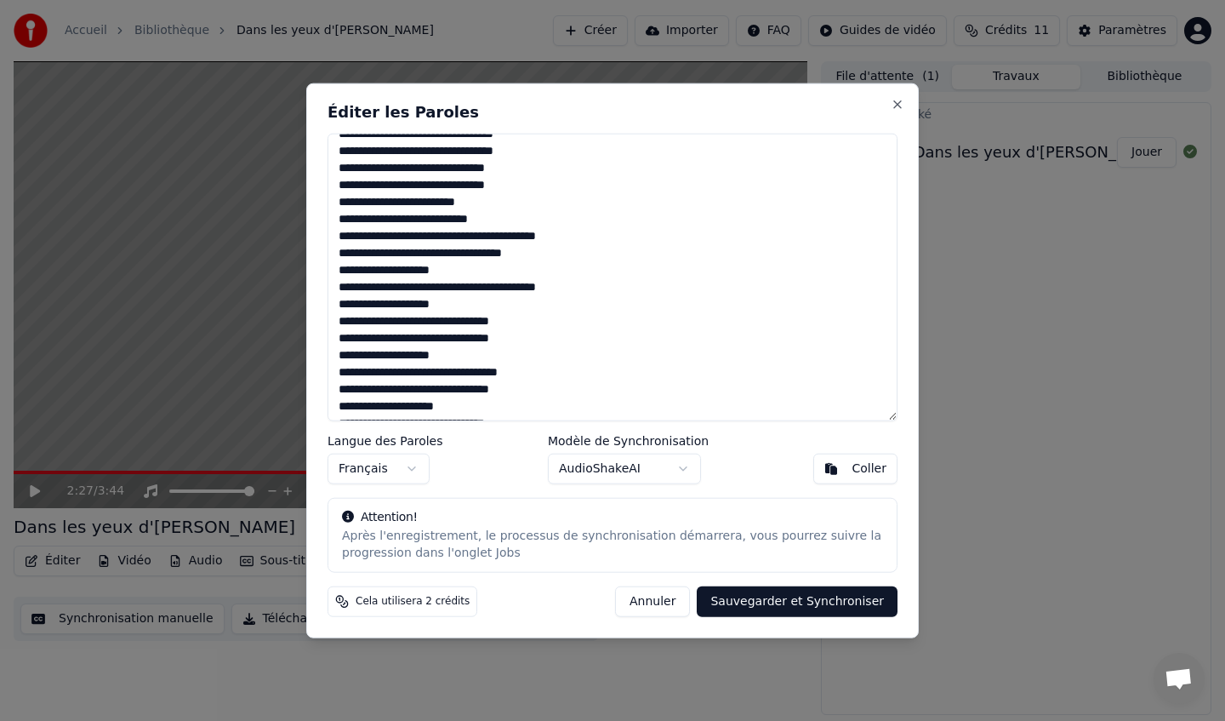
scroll to position [306, 0]
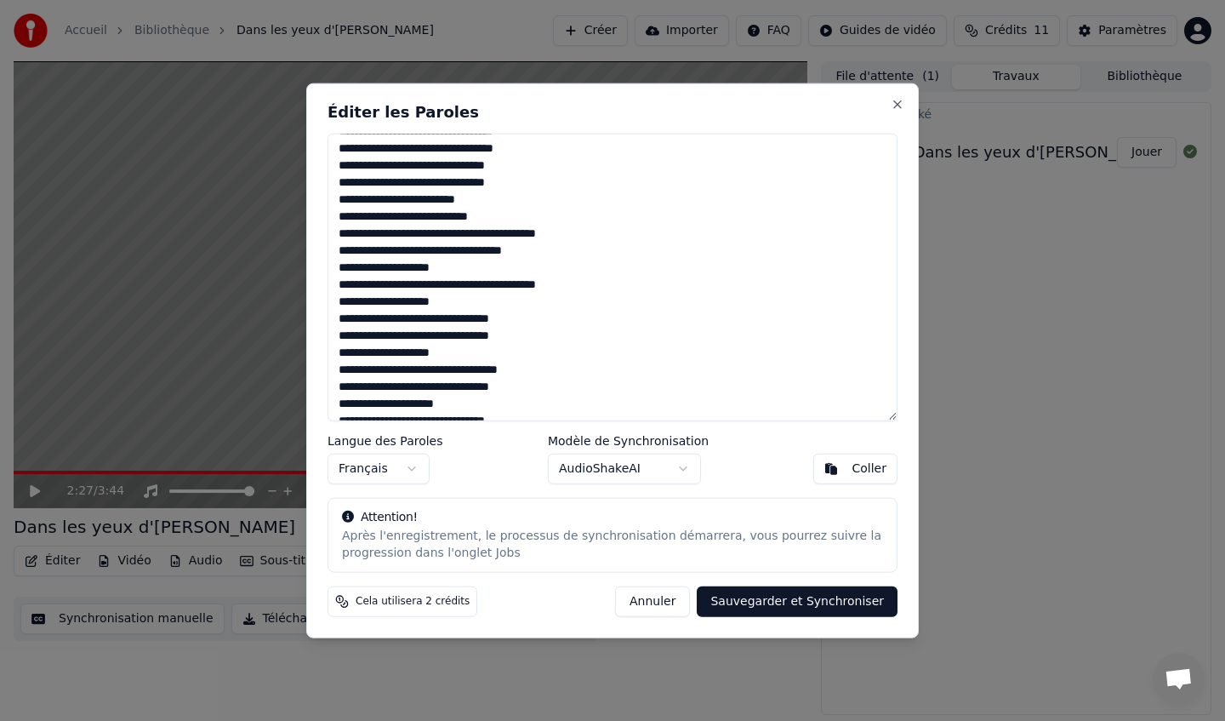
click at [412, 335] on textarea at bounding box center [613, 277] width 570 height 288
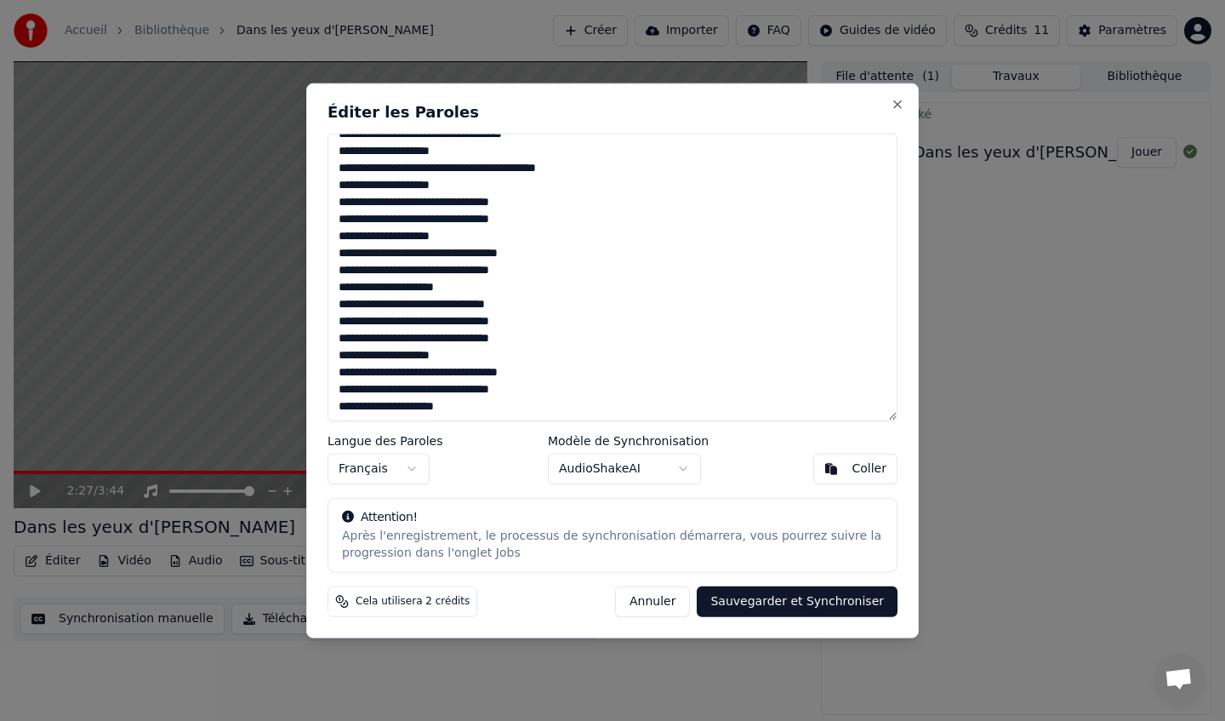
scroll to position [424, 0]
type textarea "**********"
click at [773, 607] on button "Sauvegarder et Synchroniser" at bounding box center [797, 601] width 201 height 31
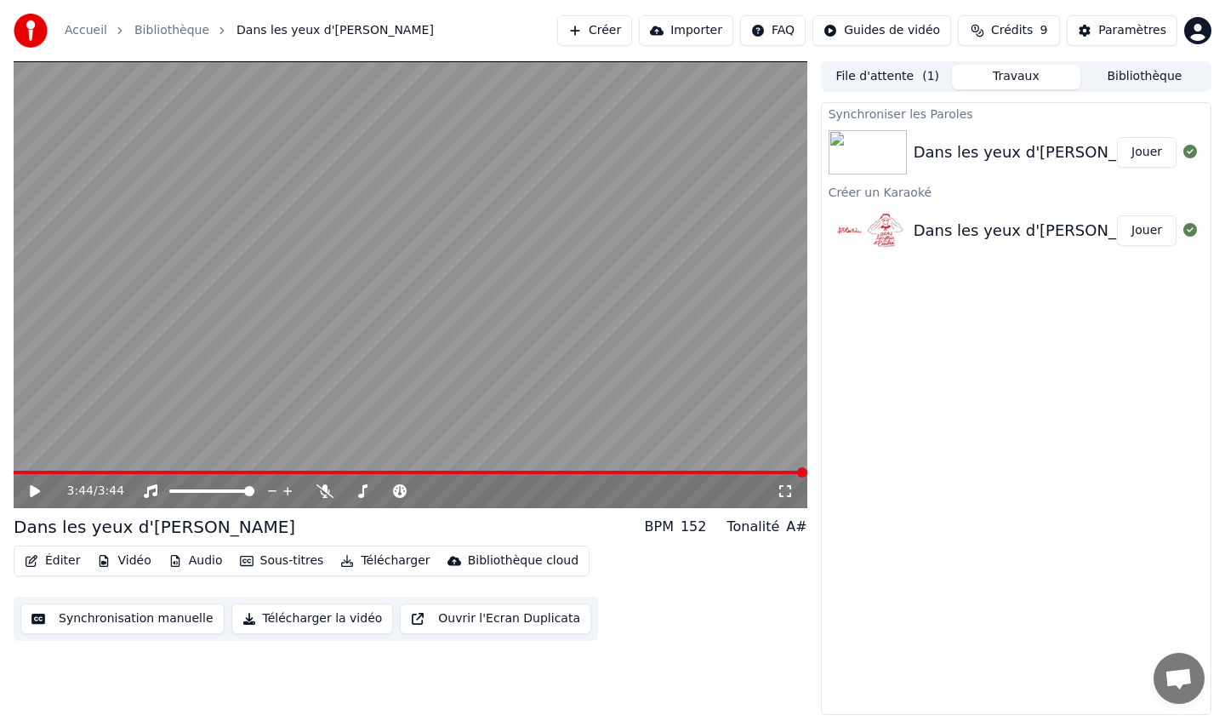
click at [1137, 151] on button "Jouer" at bounding box center [1147, 152] width 60 height 31
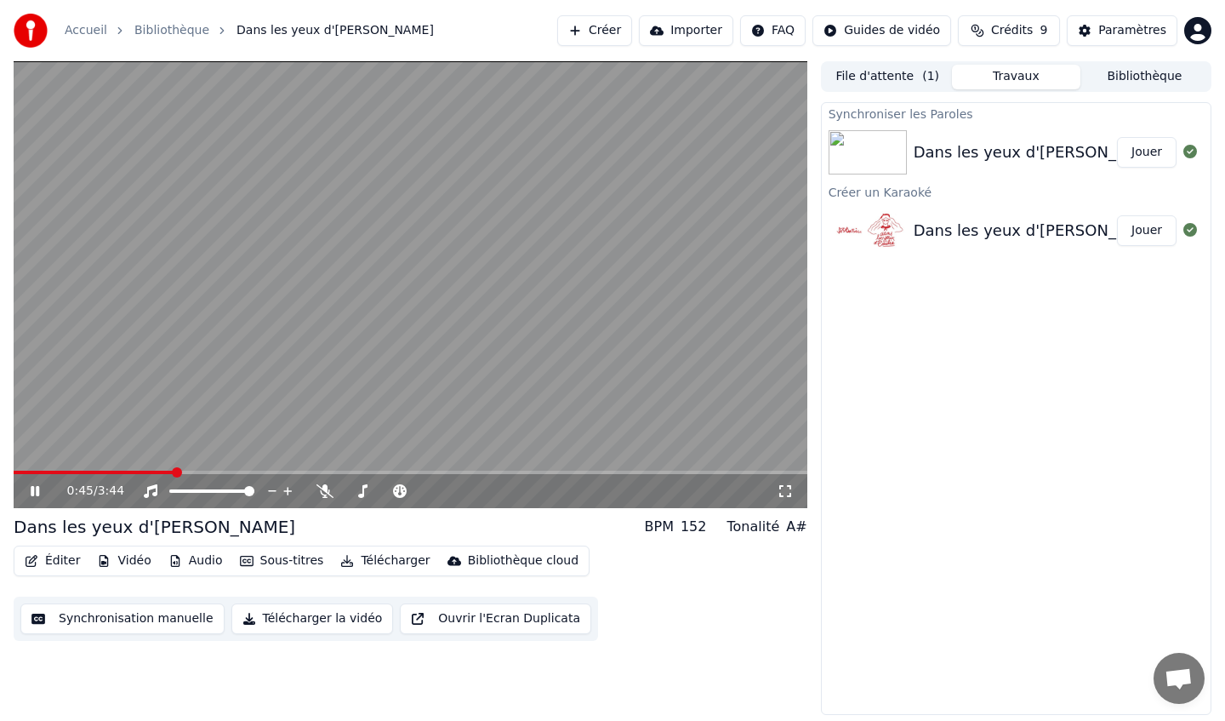
click at [388, 559] on button "Télécharger" at bounding box center [384, 561] width 103 height 24
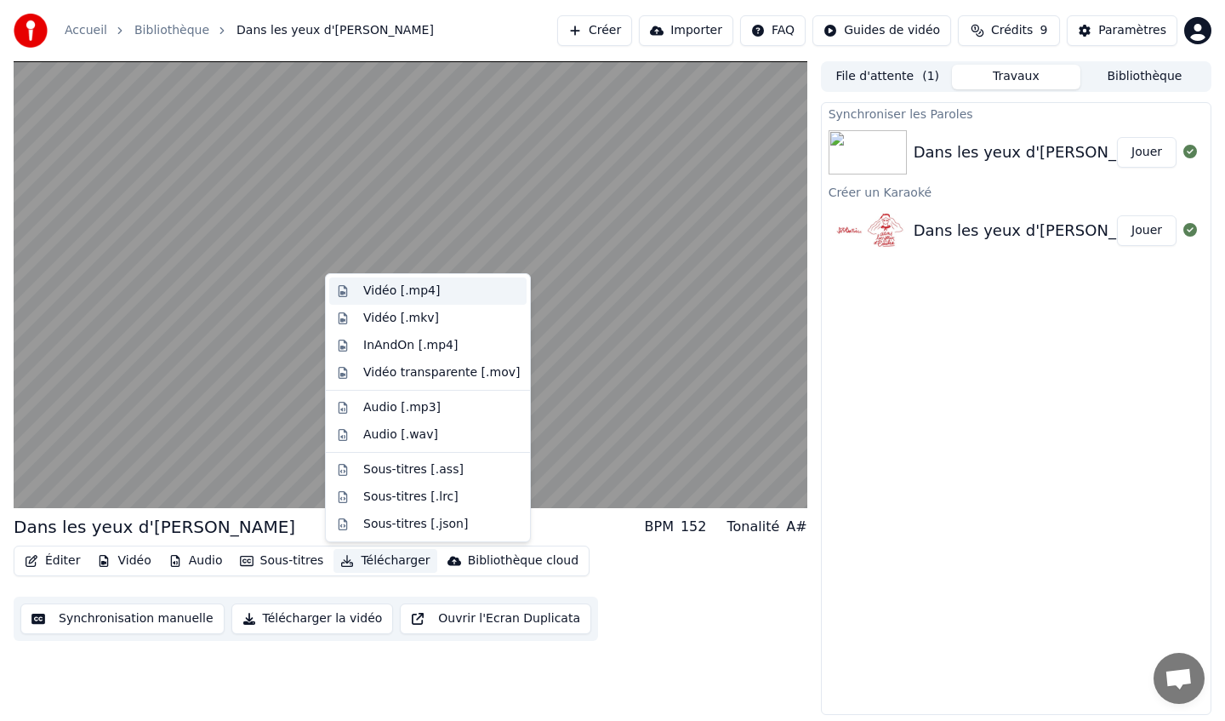
click at [390, 288] on div "Vidéo [.mp4]" at bounding box center [401, 290] width 77 height 17
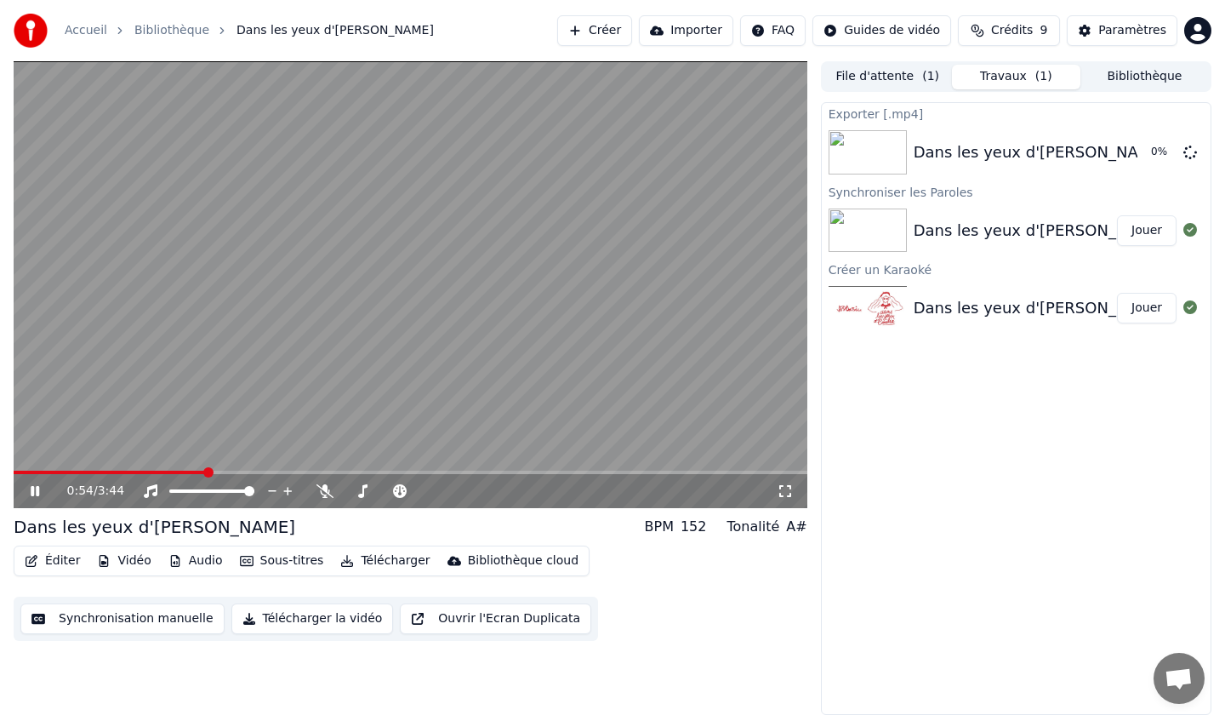
click at [355, 563] on button "Télécharger" at bounding box center [384, 561] width 103 height 24
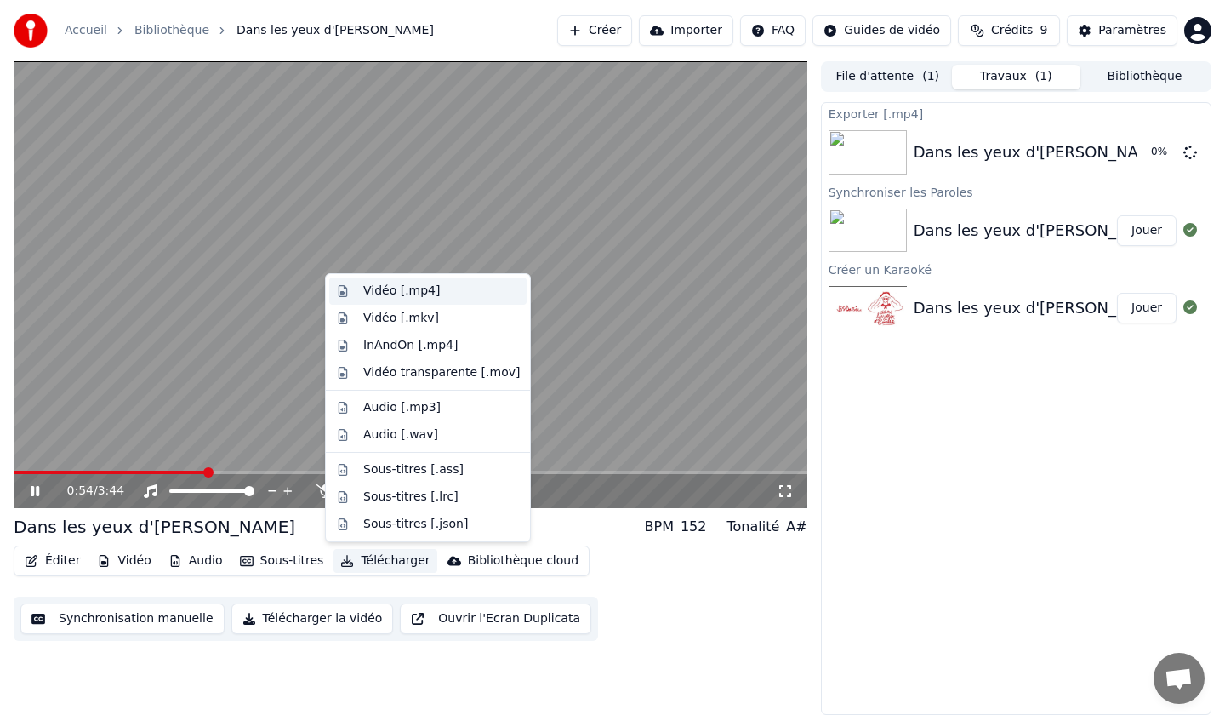
click at [416, 293] on div "Vidéo [.mp4]" at bounding box center [401, 290] width 77 height 17
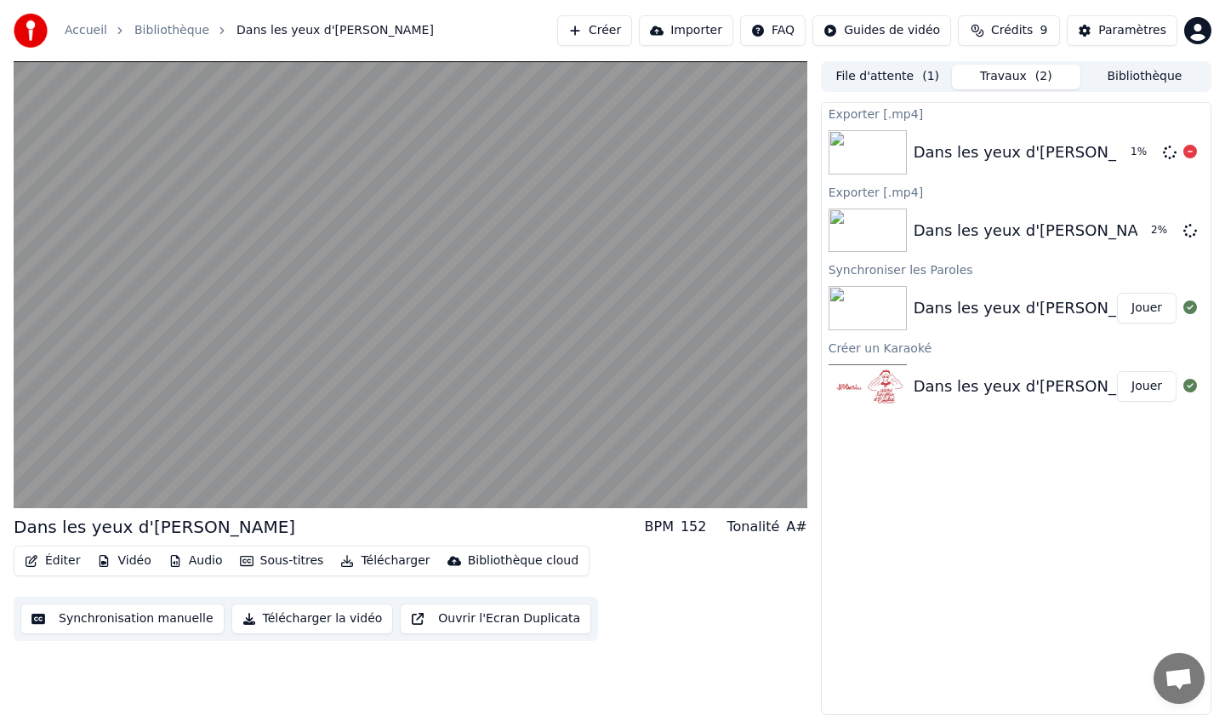
click at [1188, 154] on icon at bounding box center [1190, 152] width 14 height 14
click at [1192, 152] on icon at bounding box center [1190, 152] width 14 height 14
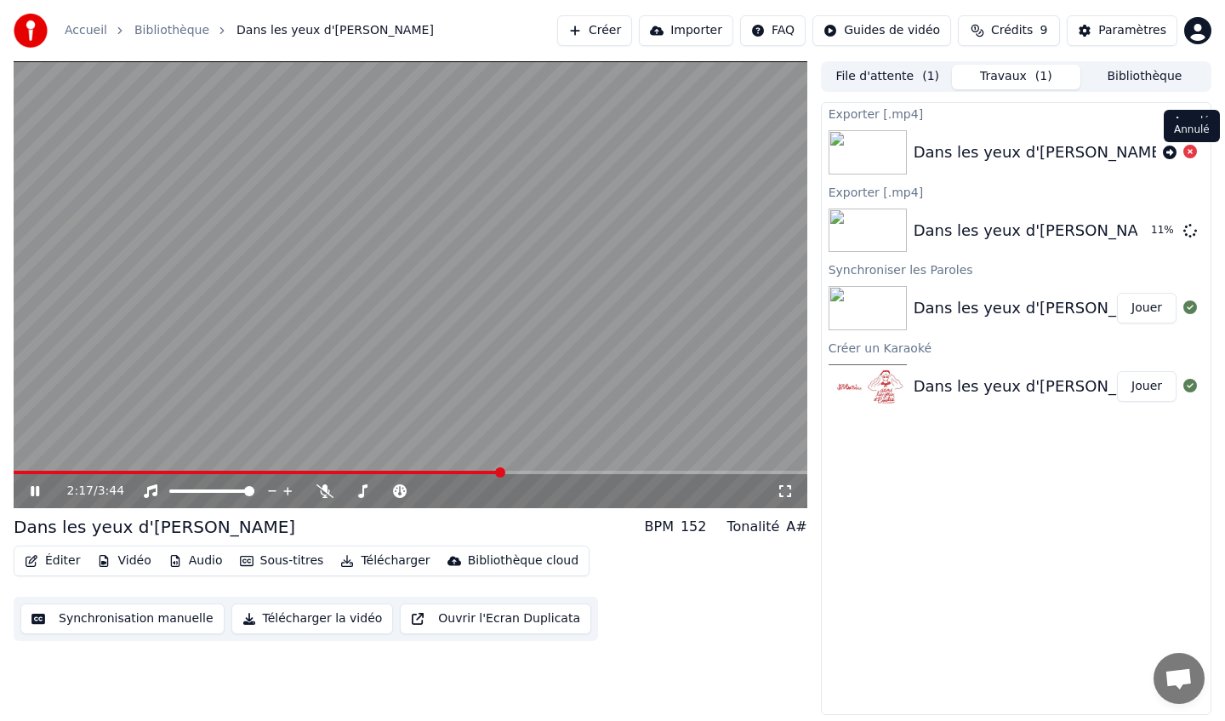
click at [876, 558] on div "Exporter [.mp4] Dans les yeux d'Amélie Exporter [.mp4] Dans les yeux d'Amélie 1…" at bounding box center [1016, 408] width 390 height 612
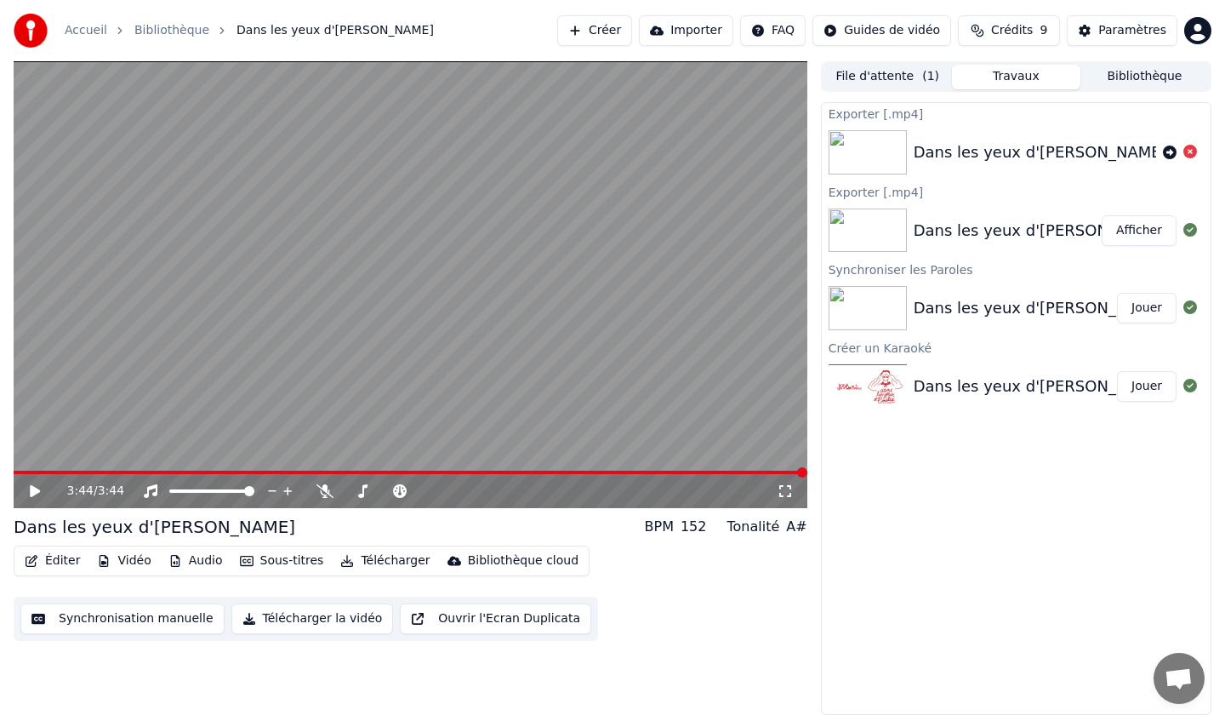
click at [1130, 227] on button "Afficher" at bounding box center [1139, 230] width 75 height 31
click at [1198, 41] on html "Accueil Bibliothèque Dans les yeux d'Amélie Créer Importer FAQ Guides de vidéo …" at bounding box center [612, 360] width 1225 height 721
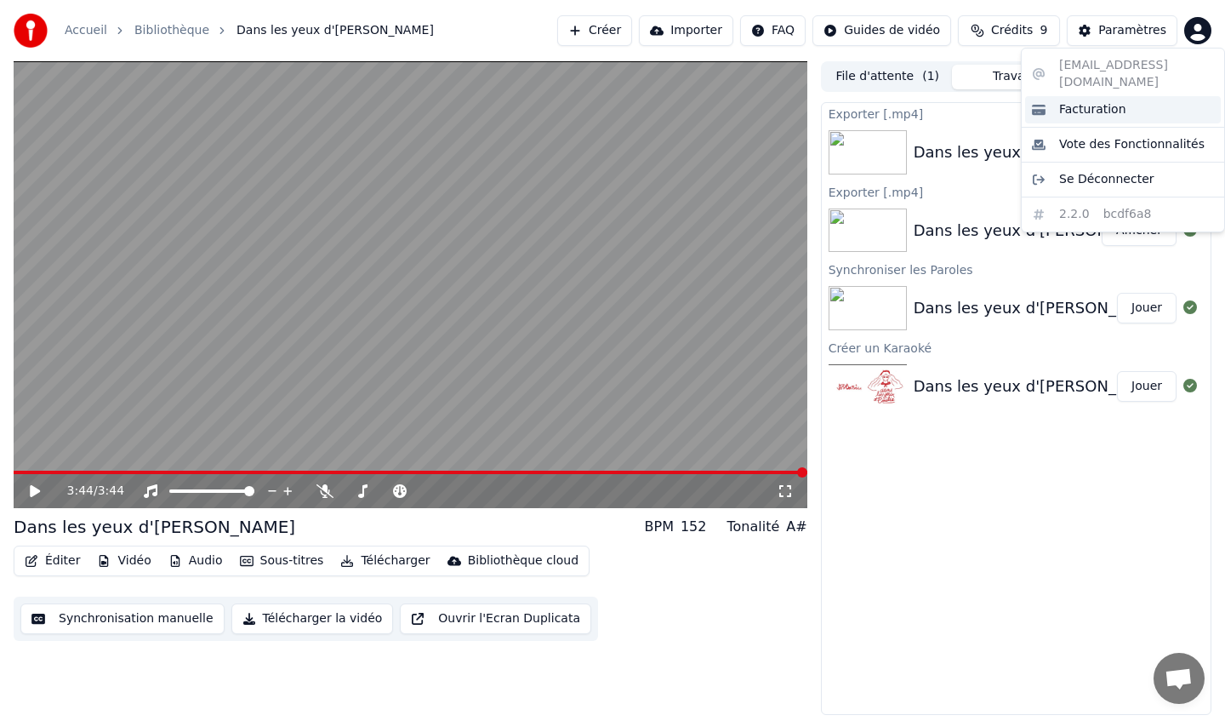
click at [1115, 101] on span "Facturation" at bounding box center [1092, 109] width 67 height 17
